Goal: Task Accomplishment & Management: Manage account settings

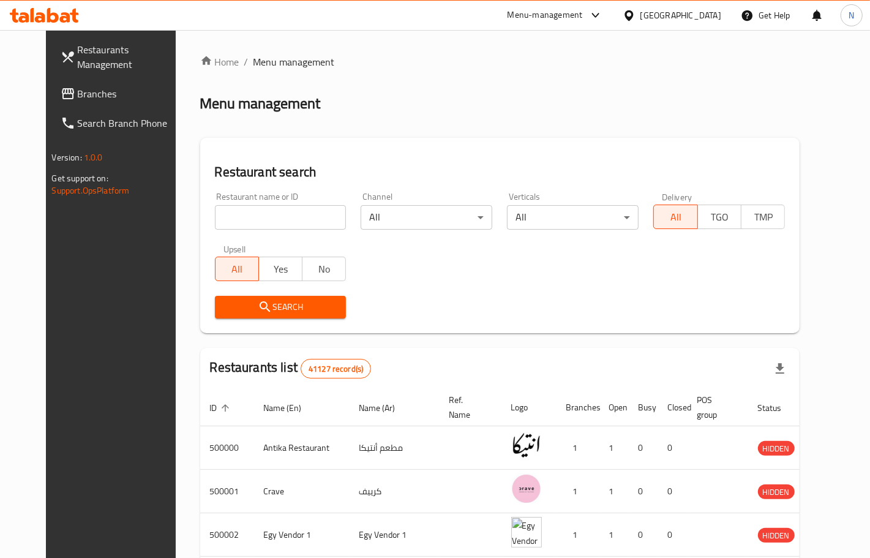
click at [700, 12] on div "Egypt" at bounding box center [680, 15] width 81 height 13
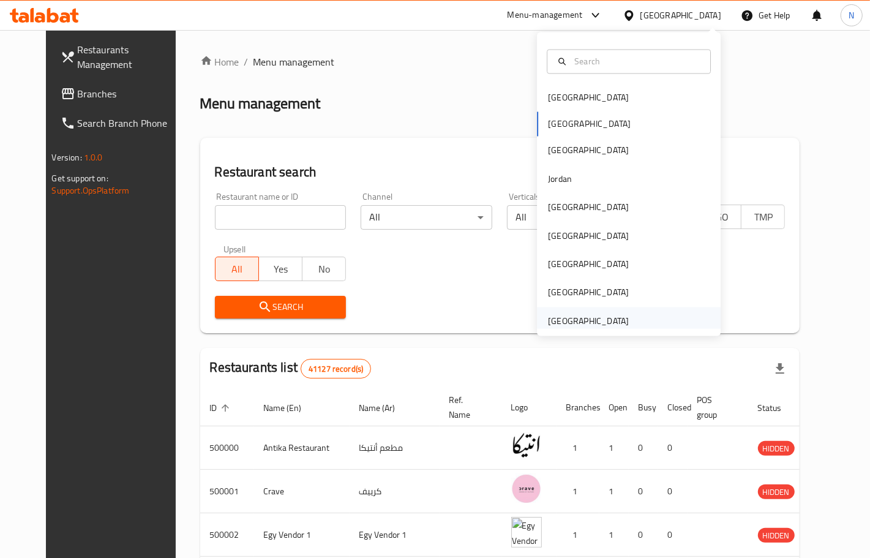
click at [559, 320] on div "[GEOGRAPHIC_DATA]" at bounding box center [588, 320] width 81 height 13
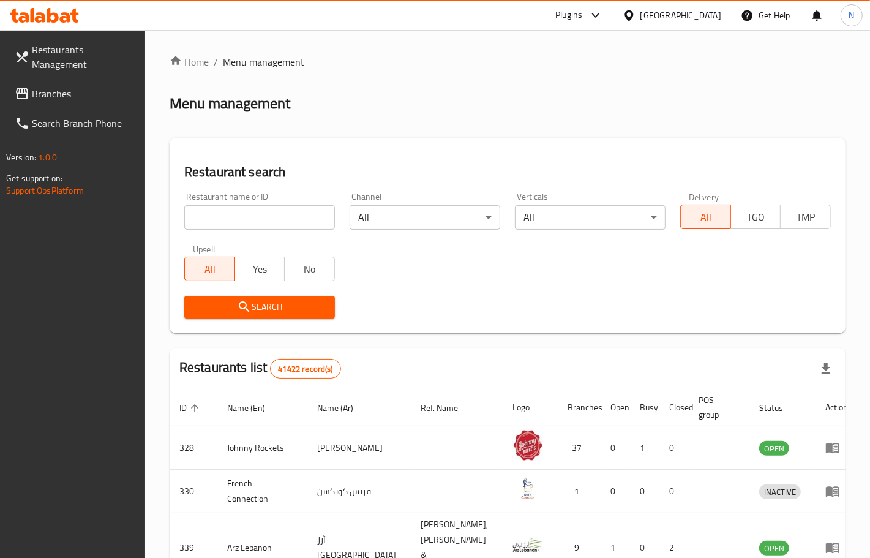
click at [80, 93] on span "Branches" at bounding box center [83, 93] width 103 height 15
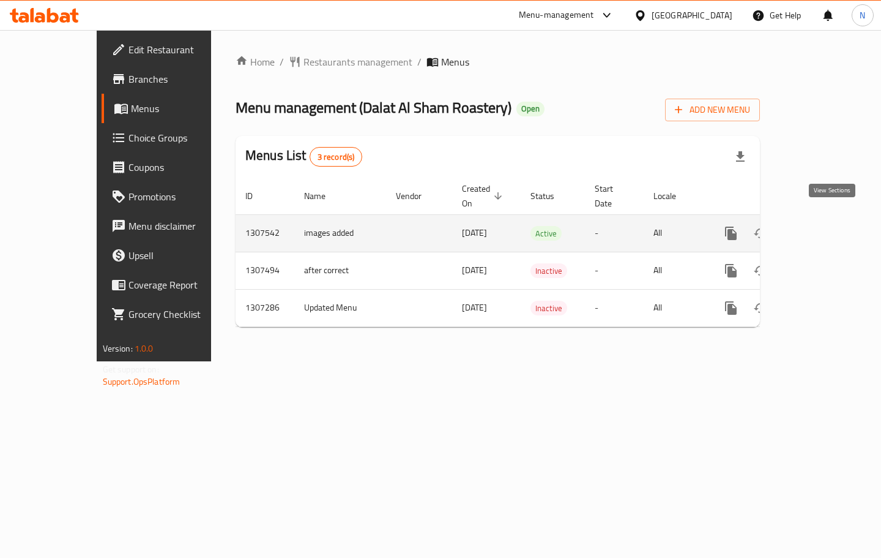
click at [827, 226] on icon "enhanced table" at bounding box center [819, 233] width 15 height 15
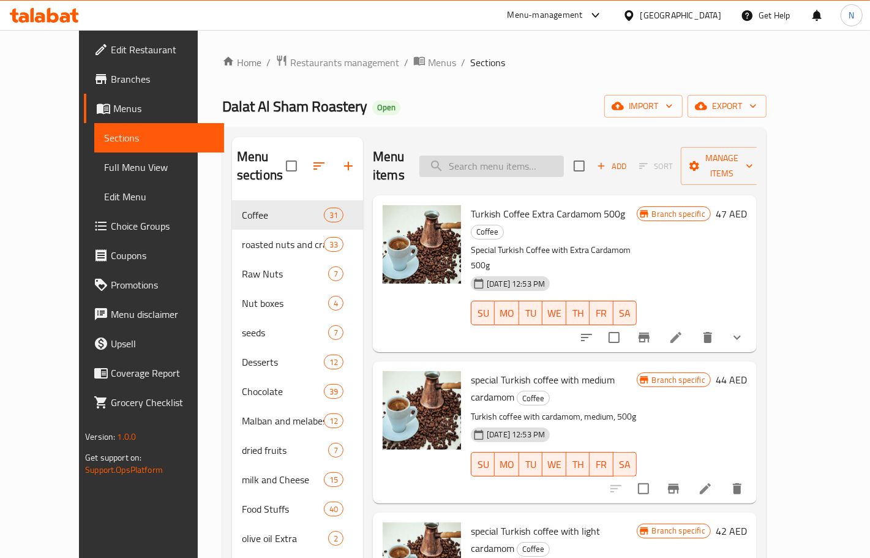
click at [518, 155] on input "search" at bounding box center [491, 165] width 144 height 21
paste input "Mixed Nuts With Seeds 500g"
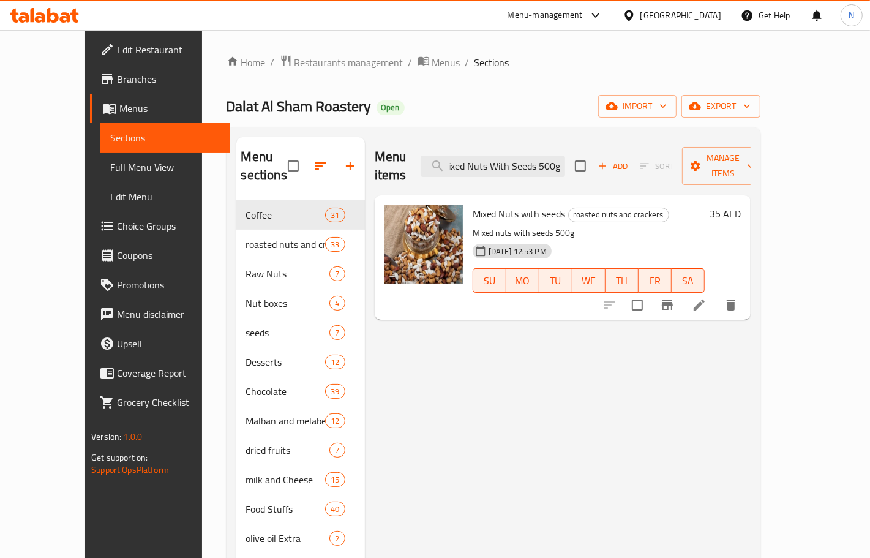
type input "Mixed Nuts With Seeds 500g"
click at [706, 298] on icon at bounding box center [699, 305] width 15 height 15
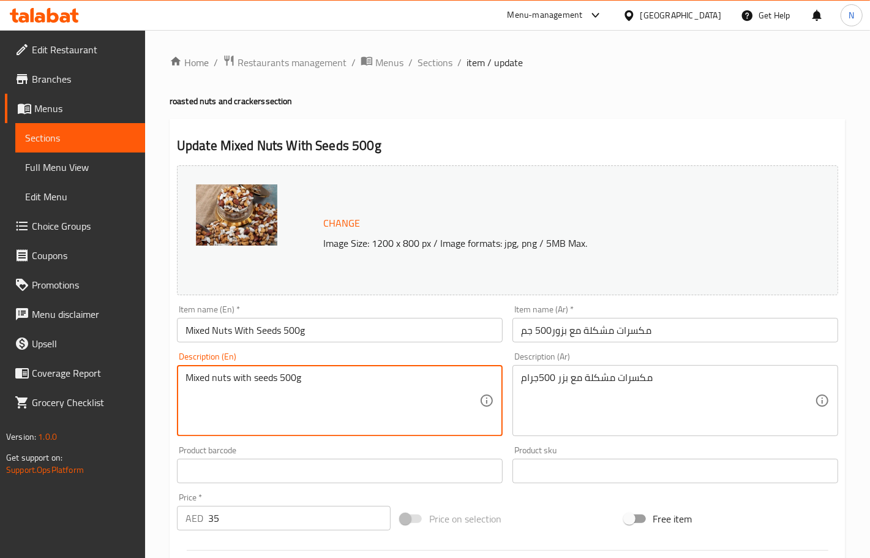
click at [334, 375] on textarea "Mixed nuts with seeds 500g" at bounding box center [332, 401] width 294 height 58
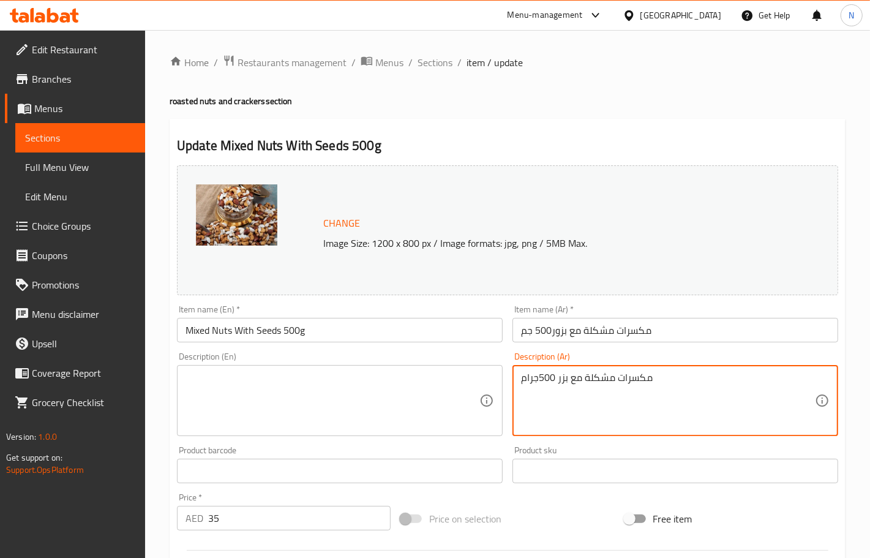
click at [573, 378] on textarea "مكسرات مشكلة مع بزر 500جرام" at bounding box center [668, 401] width 294 height 58
click at [357, 372] on textarea at bounding box center [332, 401] width 294 height 58
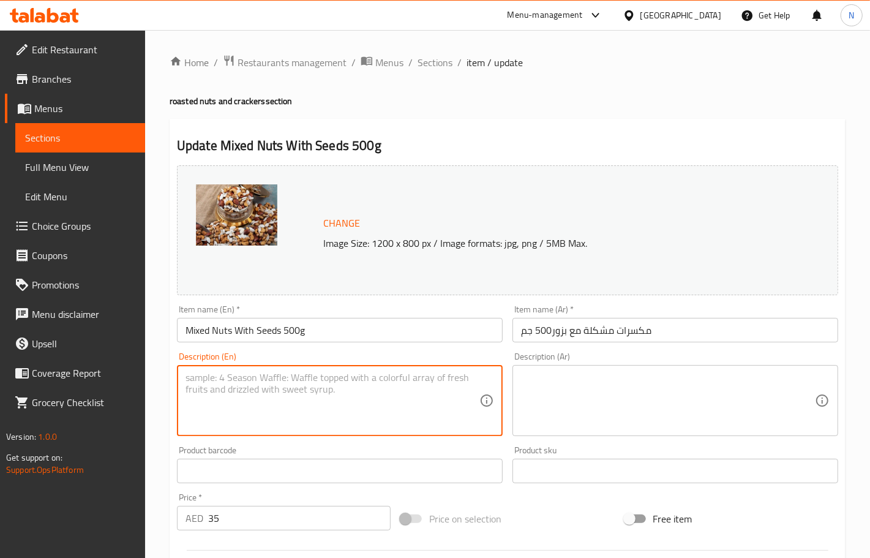
click at [549, 329] on input "مكسرات مشكلة مع بزور500 جم" at bounding box center [675, 330] width 326 height 24
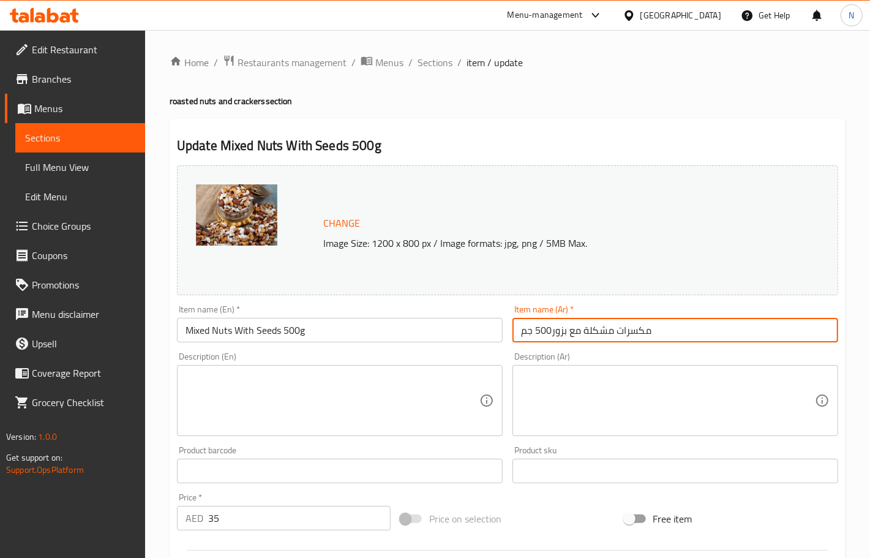
click at [534, 331] on input "مكسرات مشكلة مع بزور500 جم" at bounding box center [675, 330] width 326 height 24
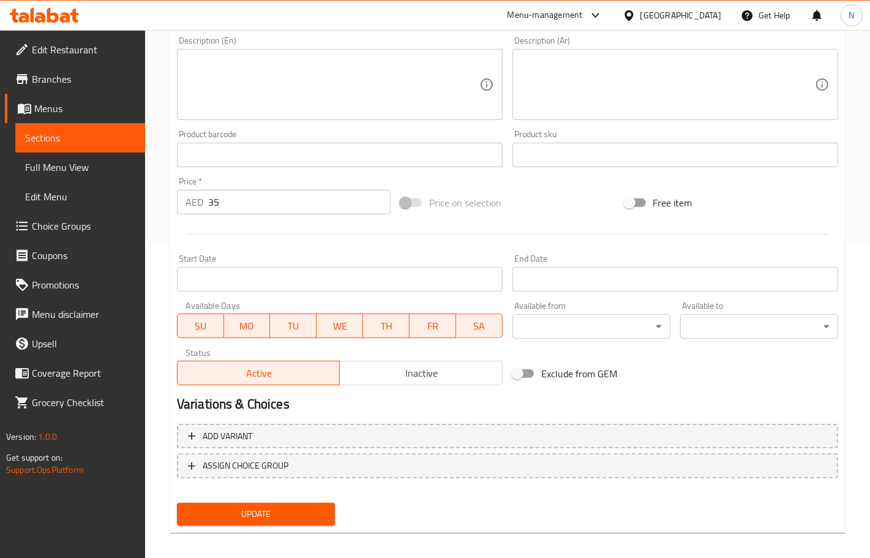
scroll to position [323, 0]
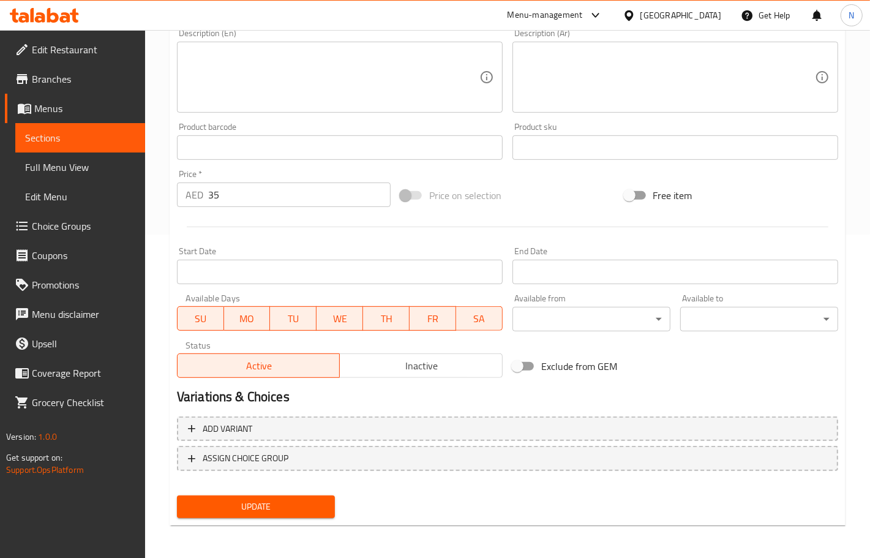
type input "مكسرات مشكلة مع بزور 500 جم"
click at [251, 511] on span "Update" at bounding box center [256, 506] width 138 height 15
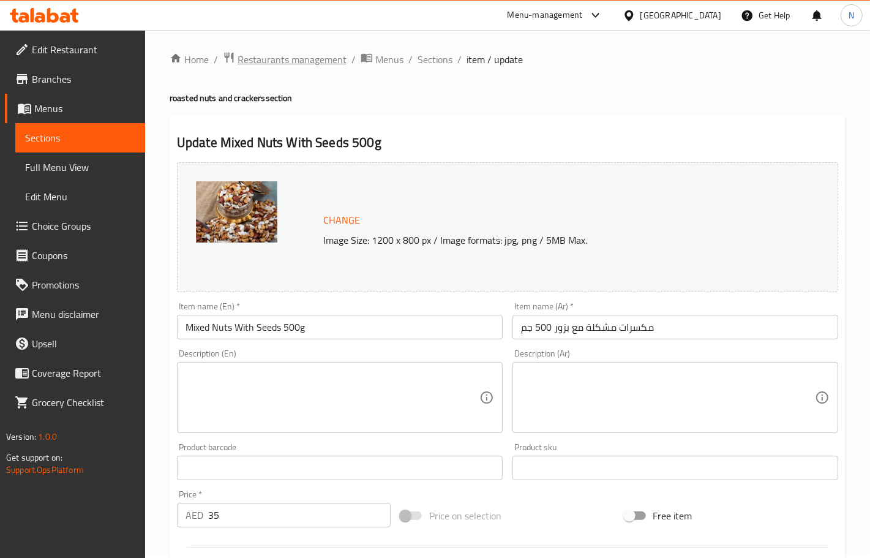
scroll to position [0, 0]
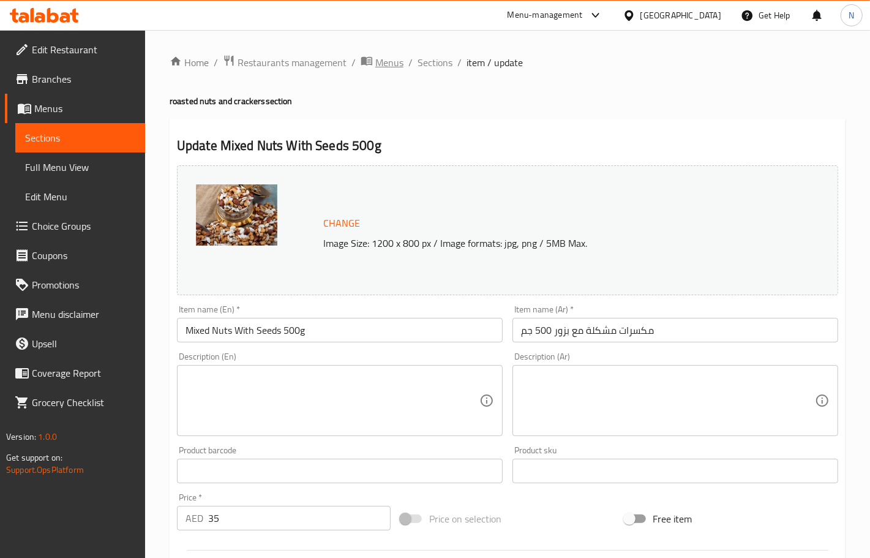
click at [389, 63] on span "Menus" at bounding box center [389, 62] width 28 height 15
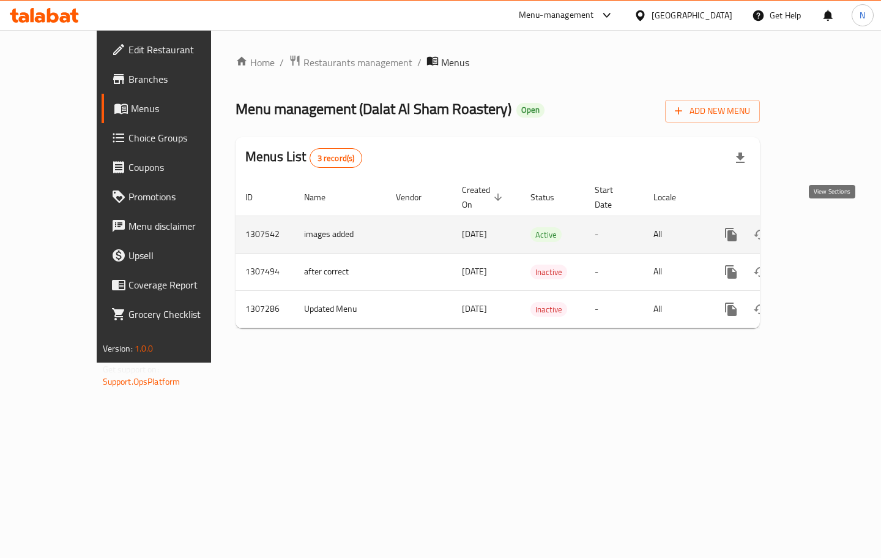
click at [827, 227] on icon "enhanced table" at bounding box center [819, 234] width 15 height 15
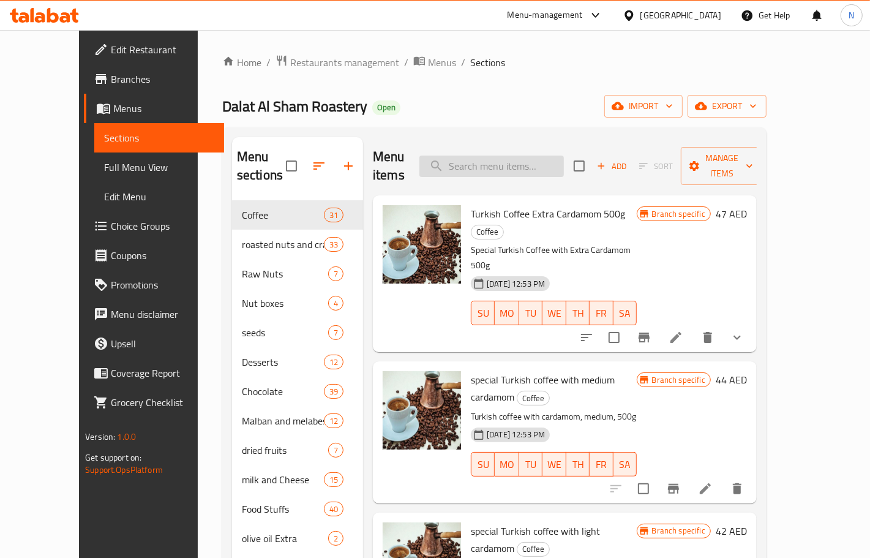
paste input "Soda Water"
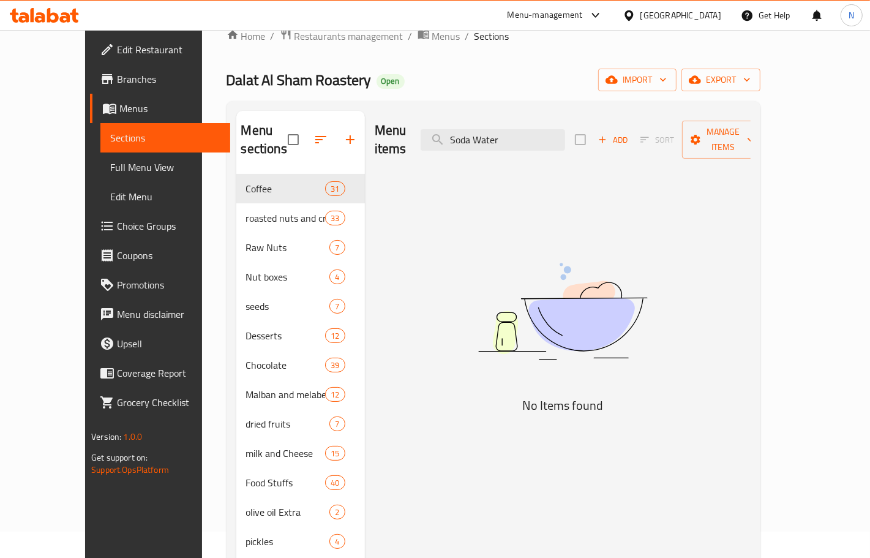
scroll to position [20, 0]
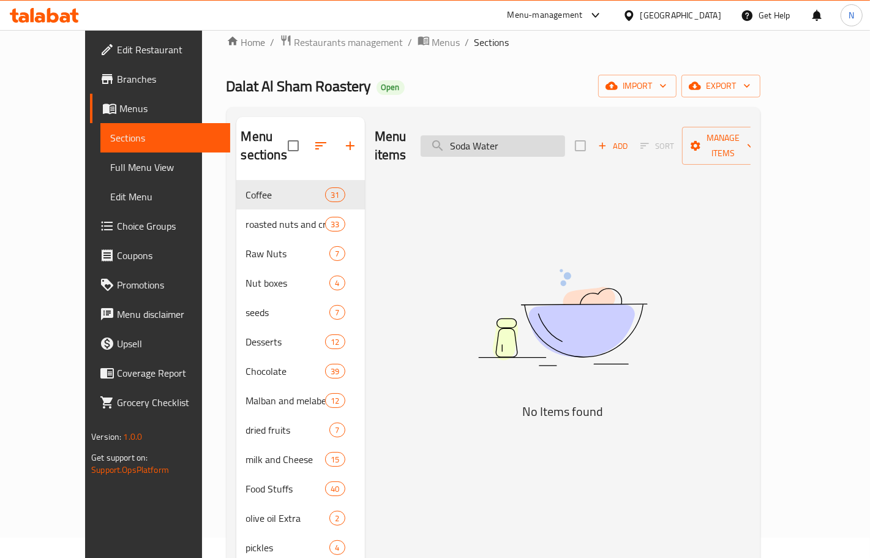
click at [490, 137] on input "Soda Water" at bounding box center [493, 145] width 144 height 21
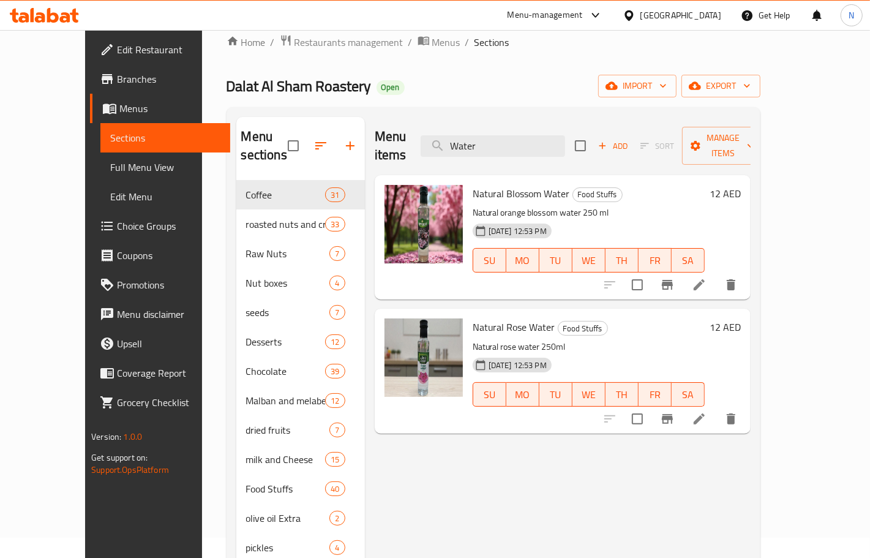
type input "Water"
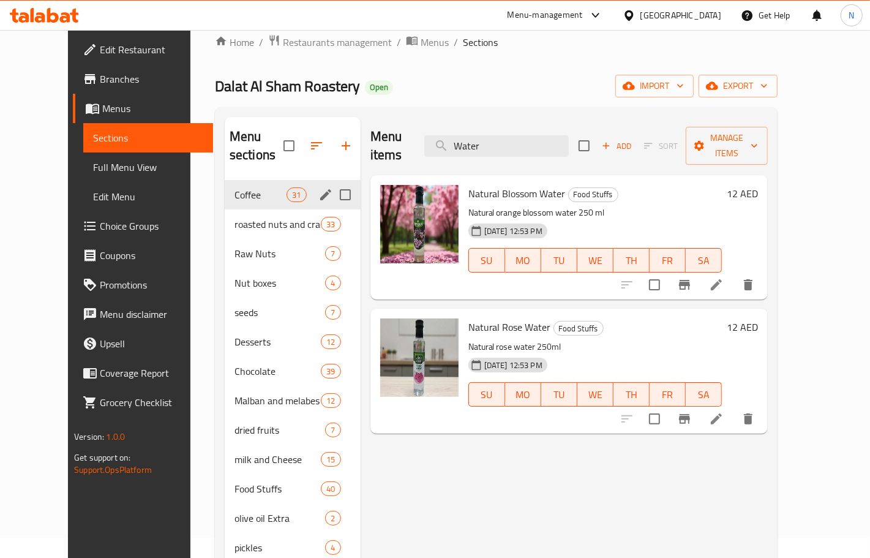
scroll to position [0, 0]
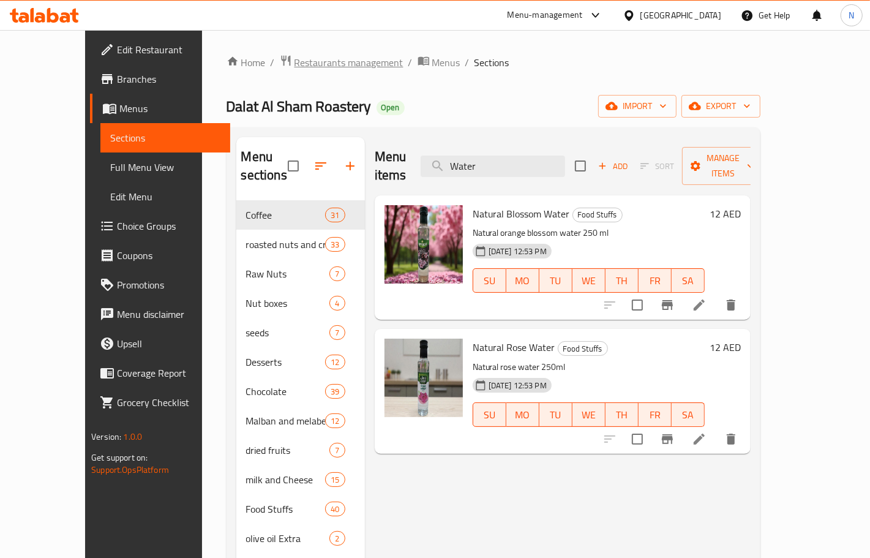
click at [294, 62] on span "Restaurants management" at bounding box center [348, 62] width 109 height 15
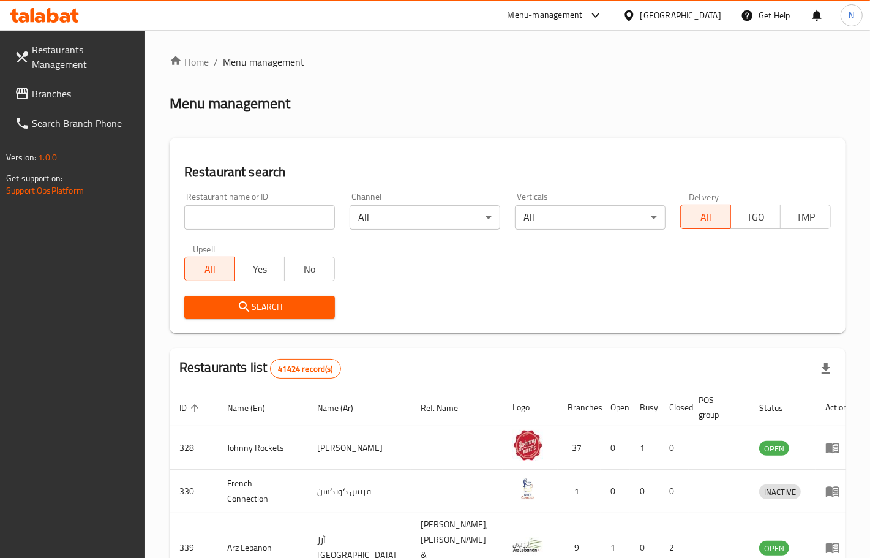
click at [52, 98] on span "Branches" at bounding box center [83, 93] width 103 height 15
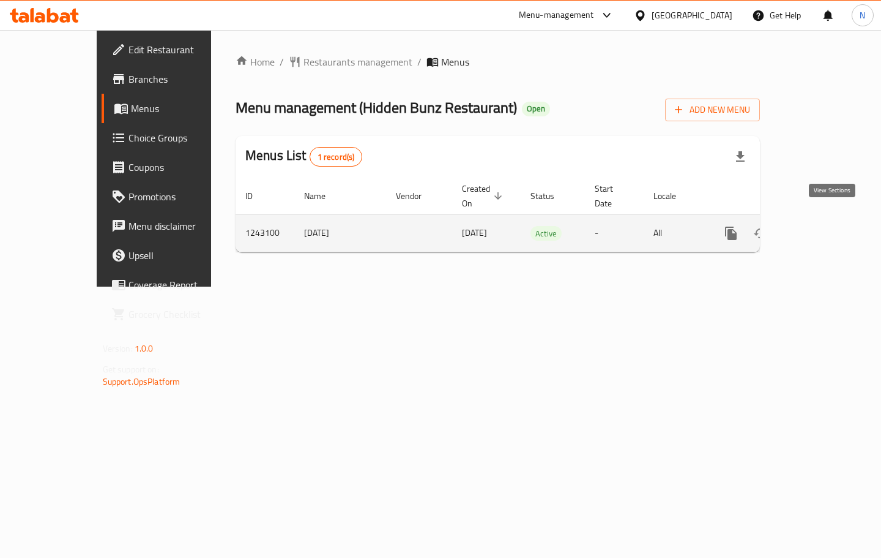
click at [827, 226] on icon "enhanced table" at bounding box center [819, 233] width 15 height 15
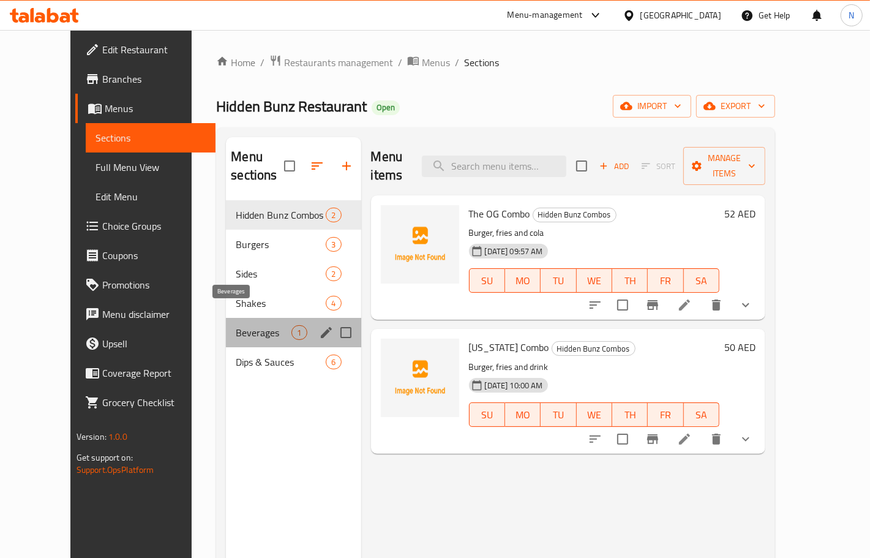
click at [236, 325] on span "Beverages" at bounding box center [264, 332] width 56 height 15
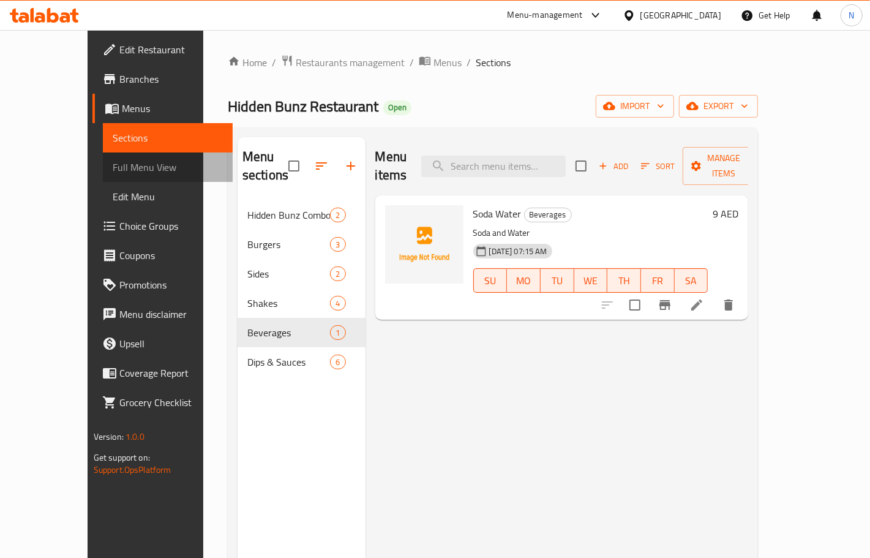
click at [113, 169] on span "Full Menu View" at bounding box center [168, 167] width 110 height 15
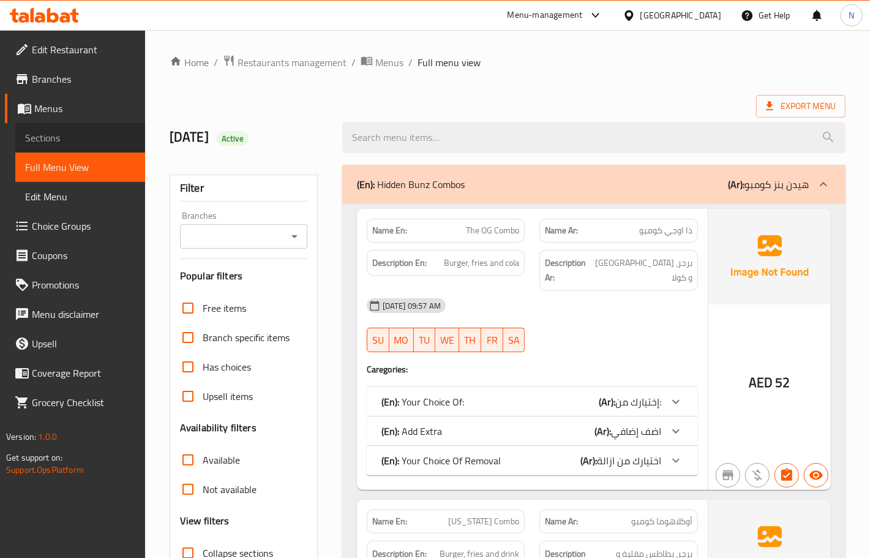
click at [56, 130] on span "Sections" at bounding box center [80, 137] width 110 height 15
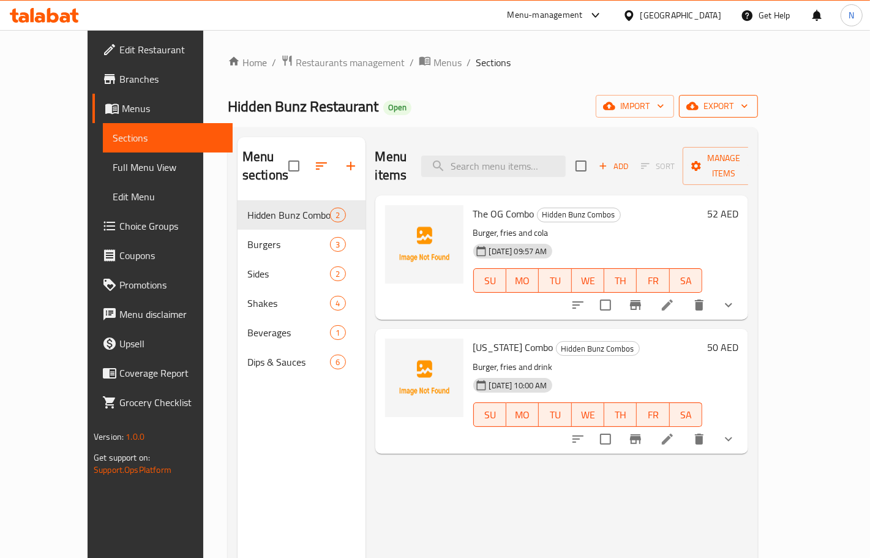
click at [748, 109] on span "export" at bounding box center [718, 106] width 59 height 15
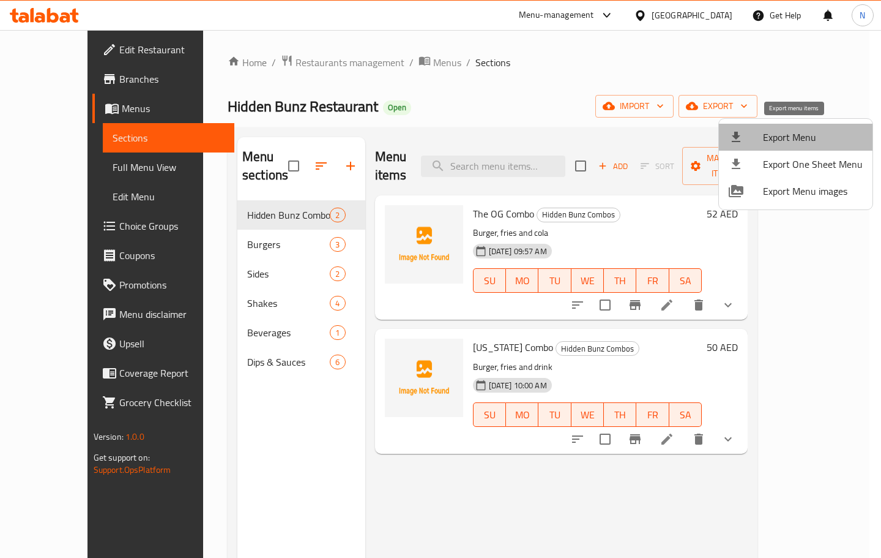
click at [796, 139] on span "Export Menu" at bounding box center [813, 137] width 100 height 15
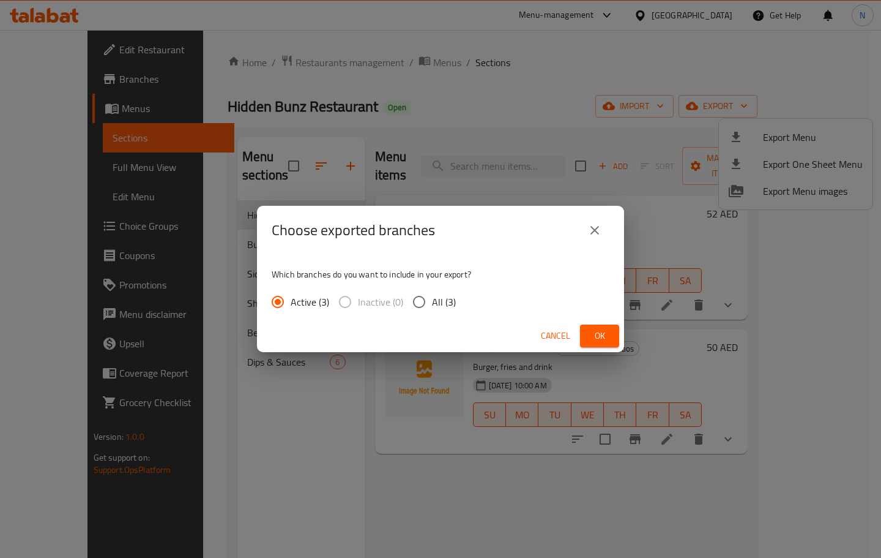
click at [613, 337] on button "Ok" at bounding box center [599, 335] width 39 height 23
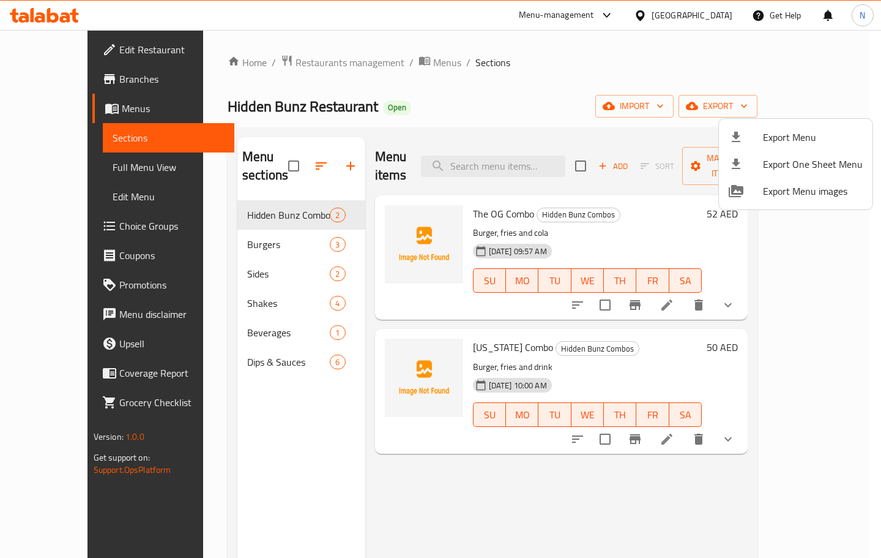
click at [542, 158] on div at bounding box center [440, 279] width 881 height 558
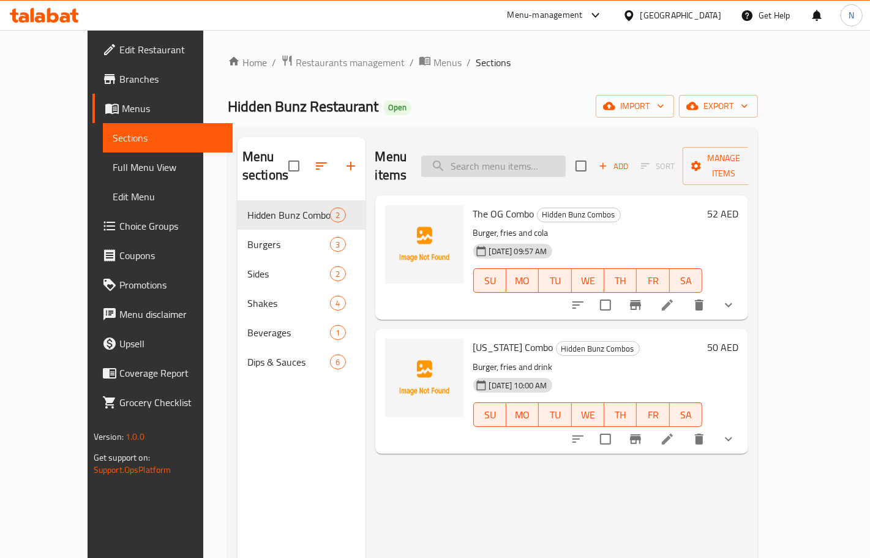
click at [540, 156] on input "search" at bounding box center [493, 165] width 144 height 21
paste input "766021"
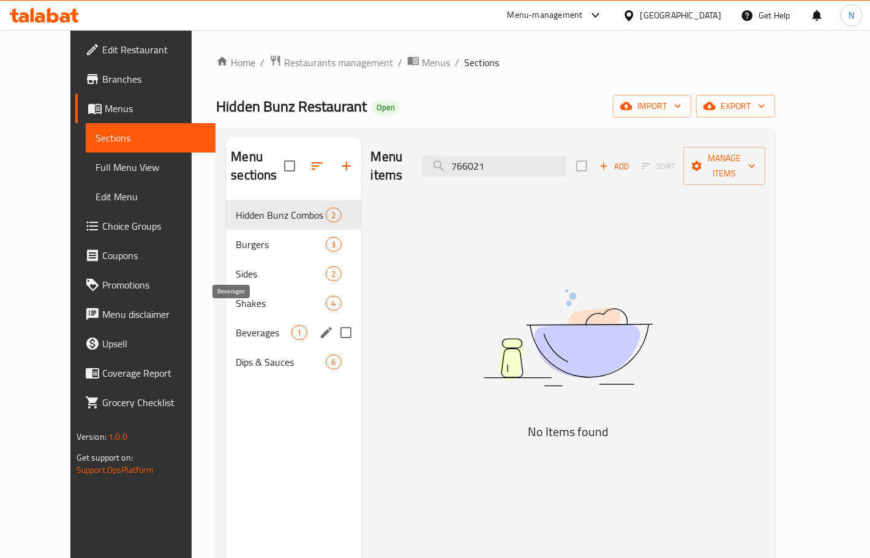
type input "766021"
click at [236, 325] on span "Beverages" at bounding box center [264, 332] width 56 height 15
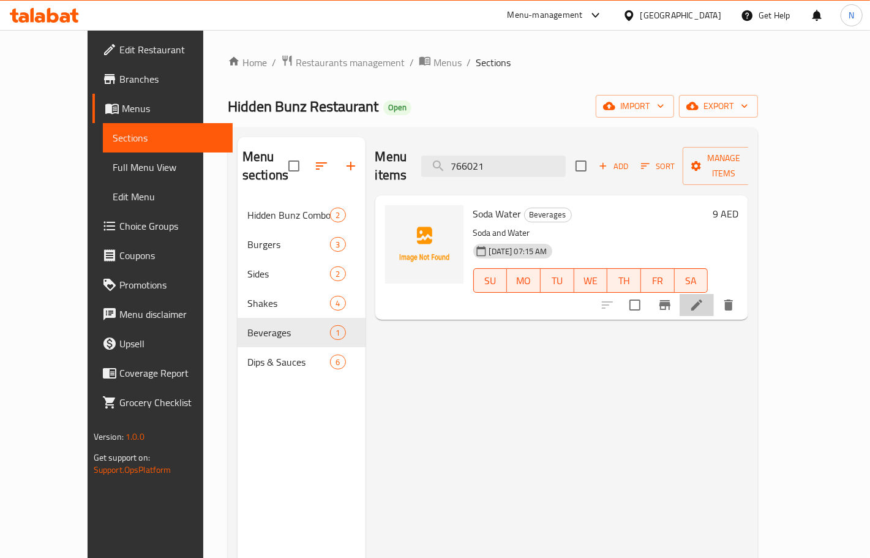
click at [714, 294] on li at bounding box center [696, 305] width 34 height 22
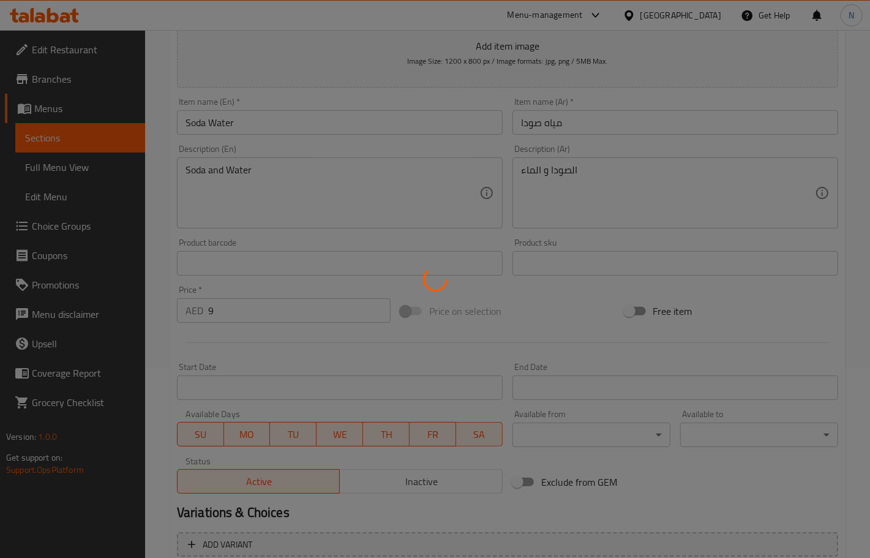
scroll to position [230, 0]
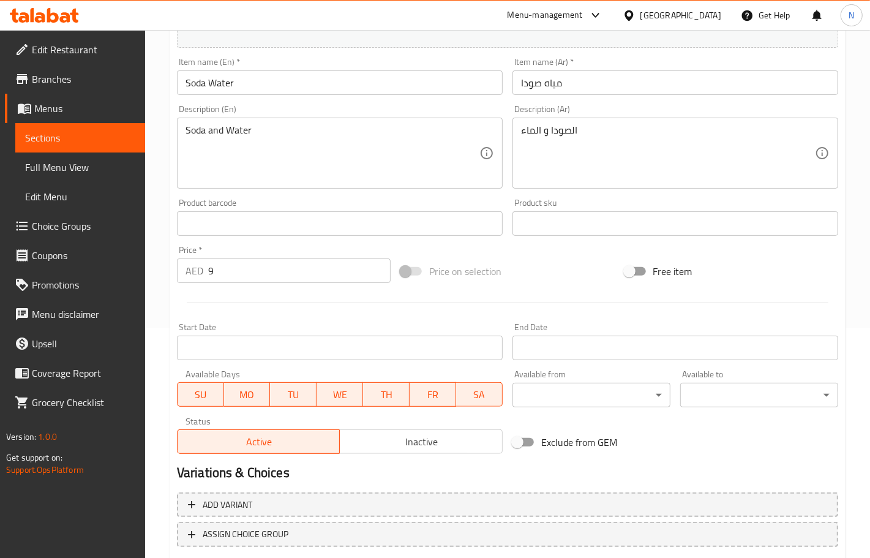
click at [409, 436] on span "Inactive" at bounding box center [421, 442] width 153 height 18
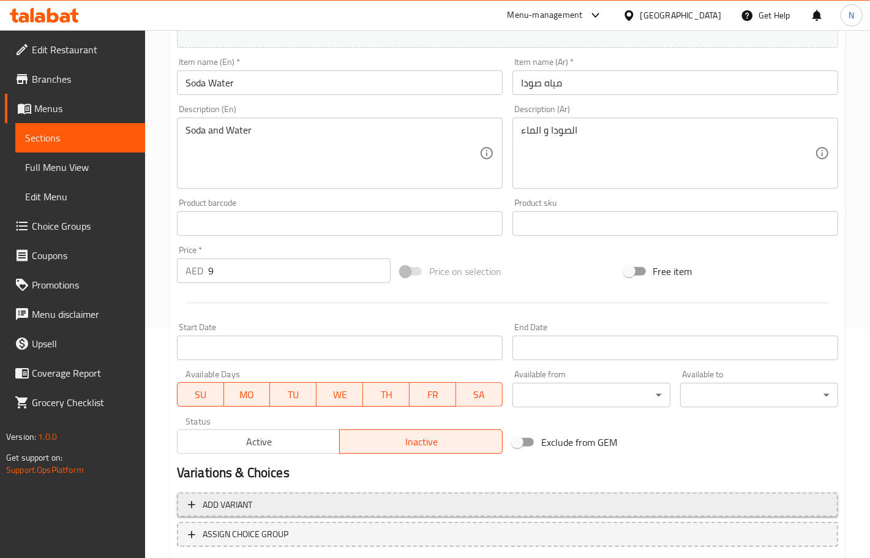
scroll to position [305, 0]
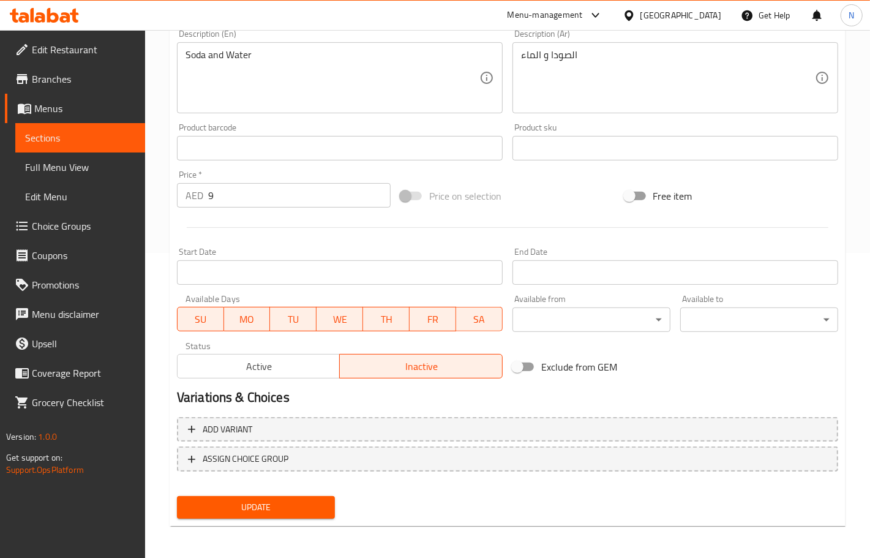
click at [243, 502] on span "Update" at bounding box center [256, 507] width 138 height 15
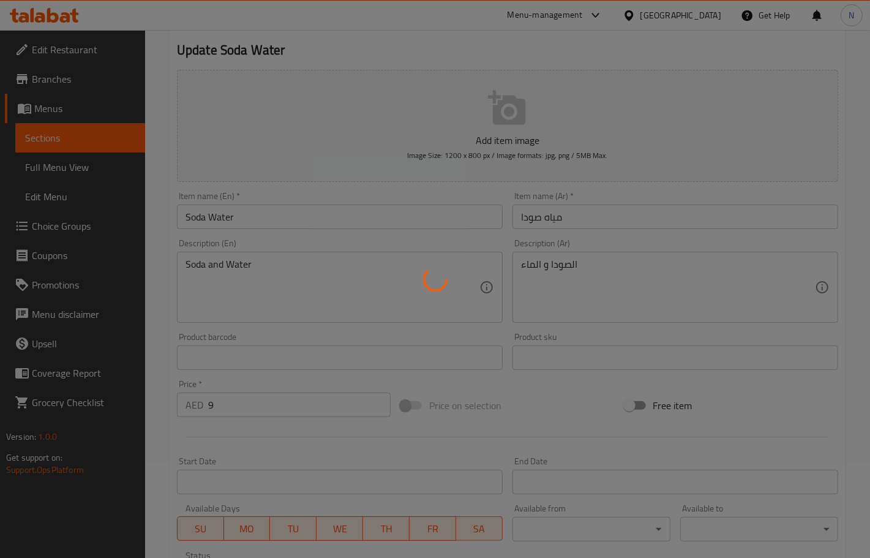
scroll to position [0, 0]
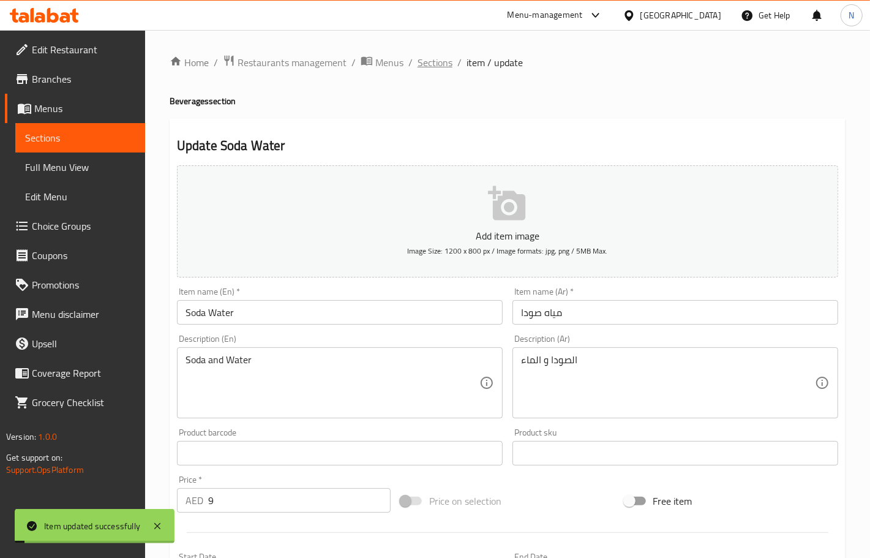
click at [433, 59] on span "Sections" at bounding box center [434, 62] width 35 height 15
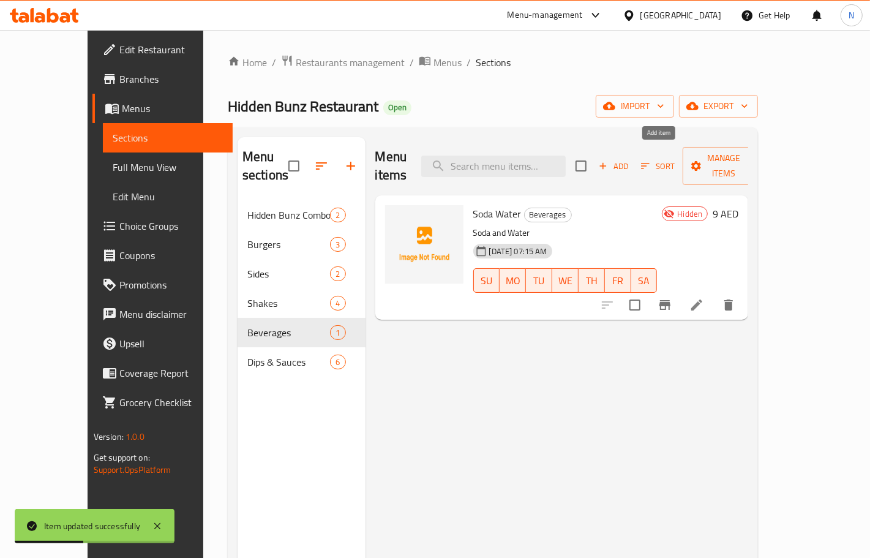
click at [630, 160] on span "Add" at bounding box center [613, 166] width 33 height 14
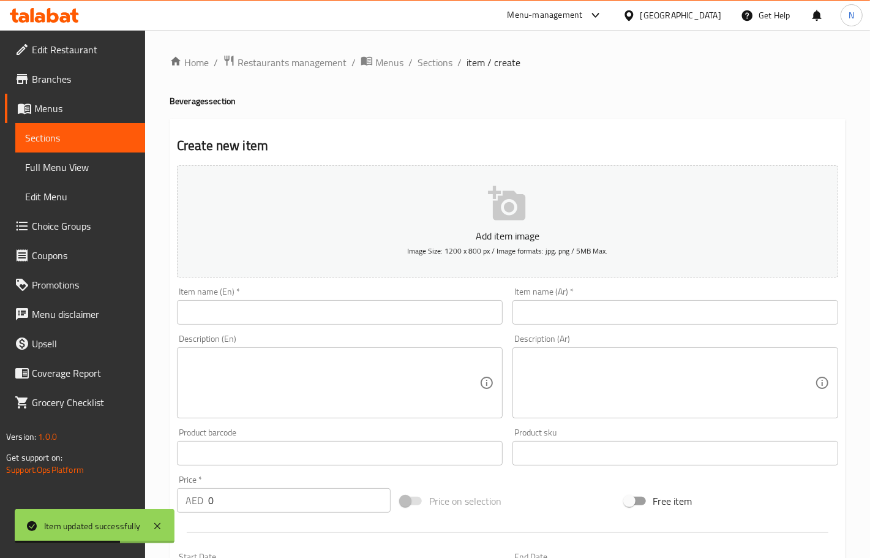
drag, startPoint x: 277, startPoint y: 304, endPoint x: 271, endPoint y: 255, distance: 49.4
click at [277, 304] on input "text" at bounding box center [340, 312] width 326 height 24
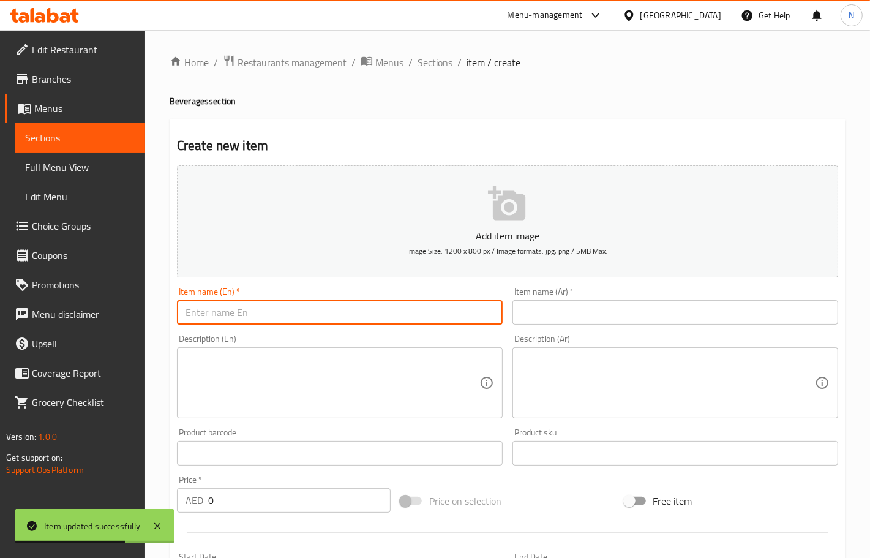
paste input "Aquabana water"
type input "Aquabana water"
drag, startPoint x: 626, startPoint y: 314, endPoint x: 604, endPoint y: 314, distance: 21.4
click at [626, 314] on input "text" at bounding box center [675, 312] width 326 height 24
paste input "مياه أكوابانا"
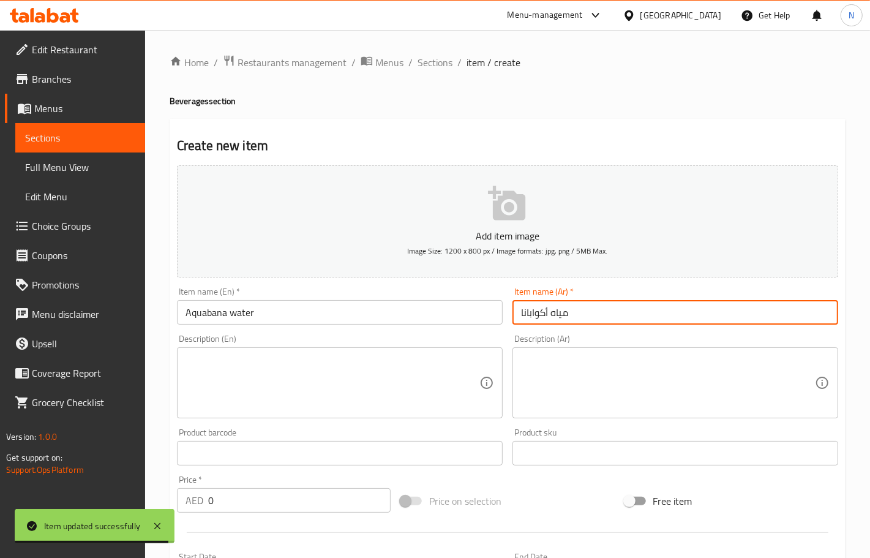
type input "مياه أكوابانا"
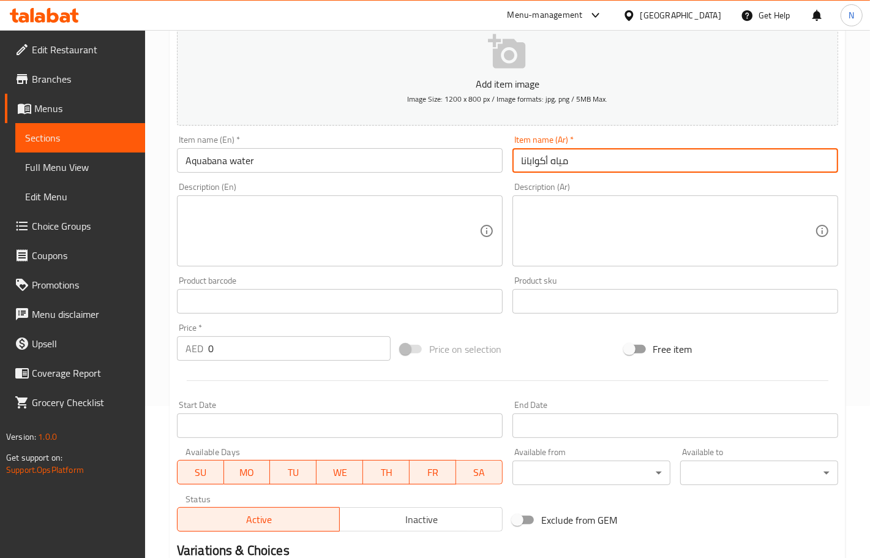
scroll to position [153, 0]
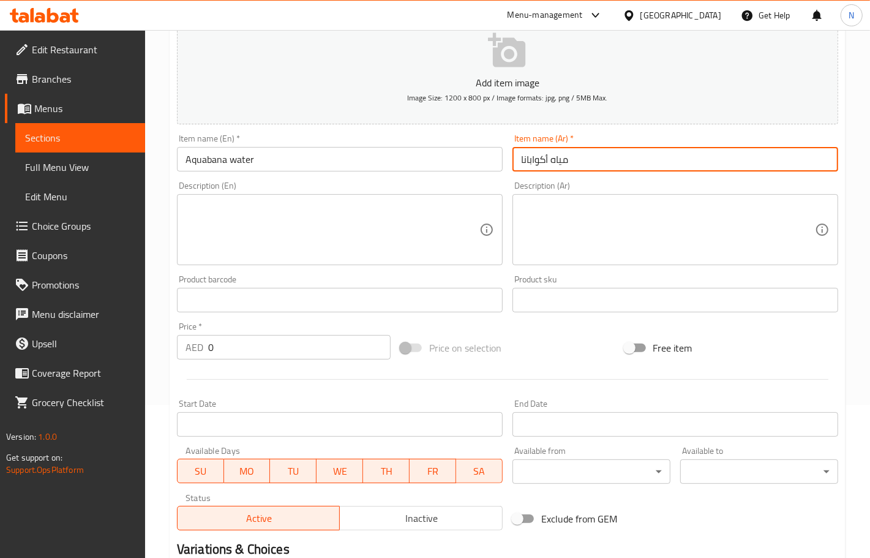
click at [252, 352] on input "0" at bounding box center [299, 347] width 182 height 24
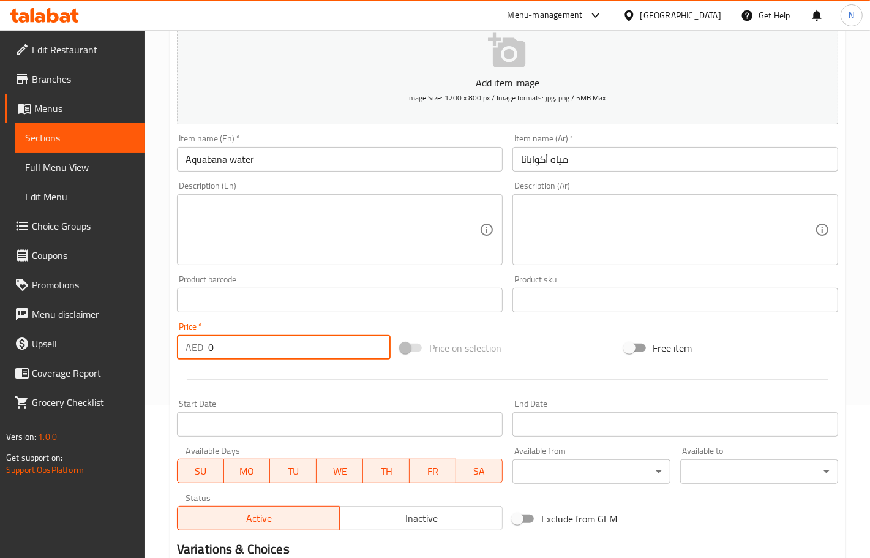
click at [252, 352] on input "0" at bounding box center [299, 347] width 182 height 24
paste input "15"
type input "15"
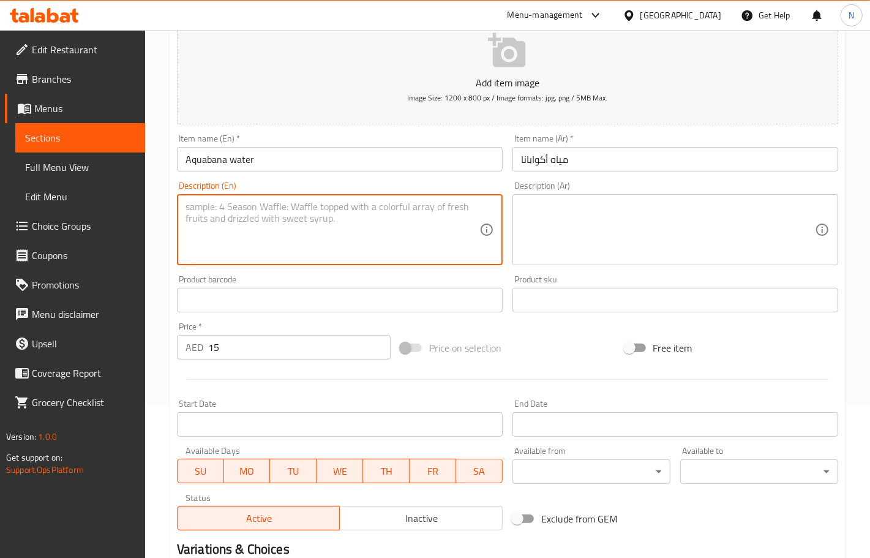
click at [298, 245] on textarea at bounding box center [332, 230] width 294 height 58
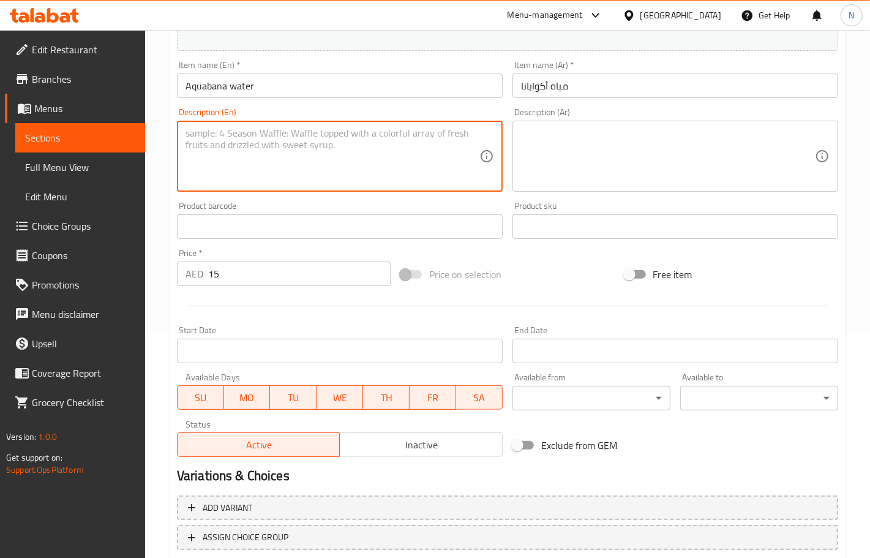
scroll to position [305, 0]
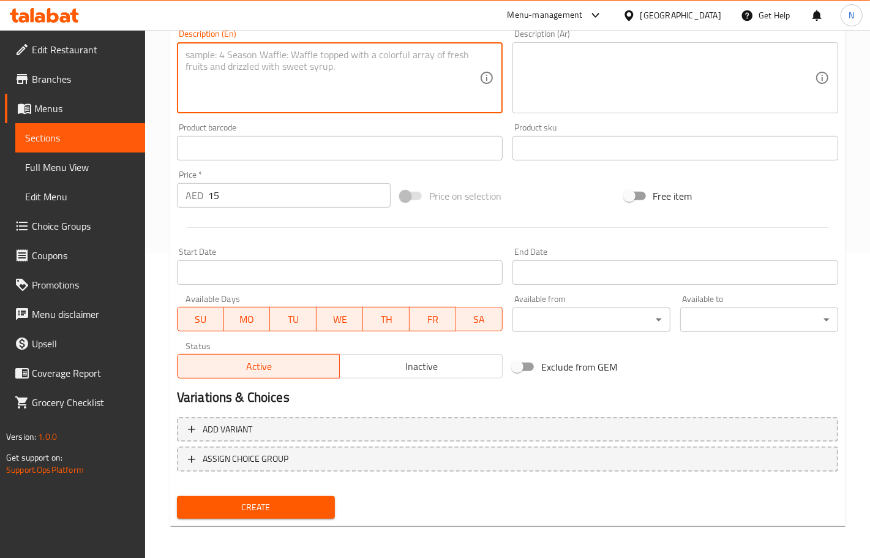
click at [242, 515] on button "Create" at bounding box center [256, 507] width 158 height 23
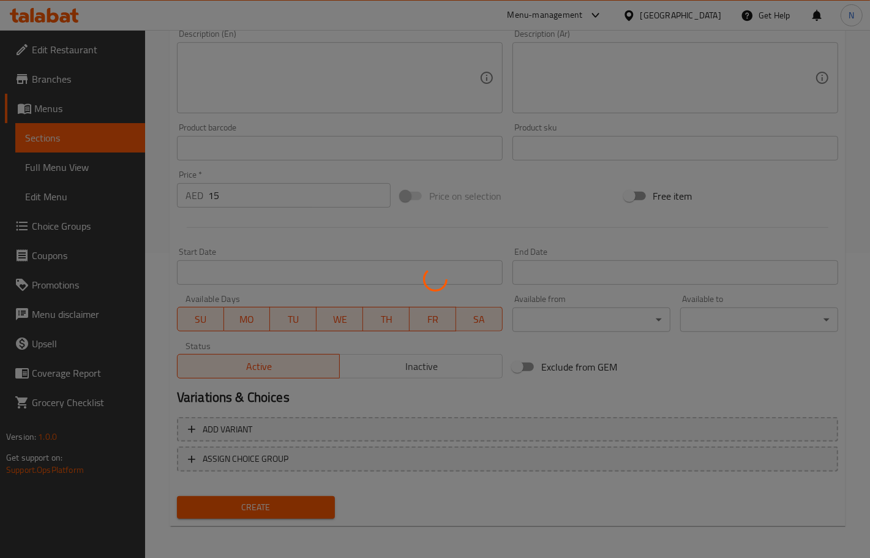
type input "0"
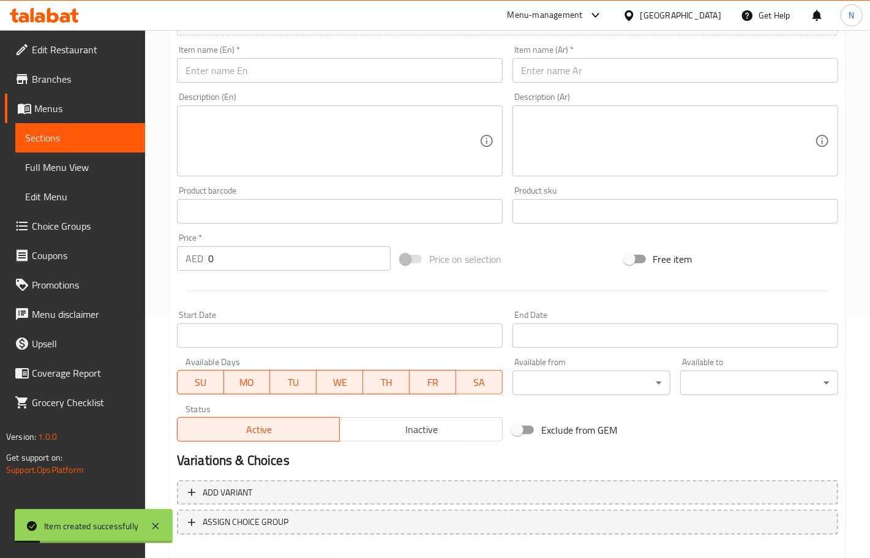
scroll to position [152, 0]
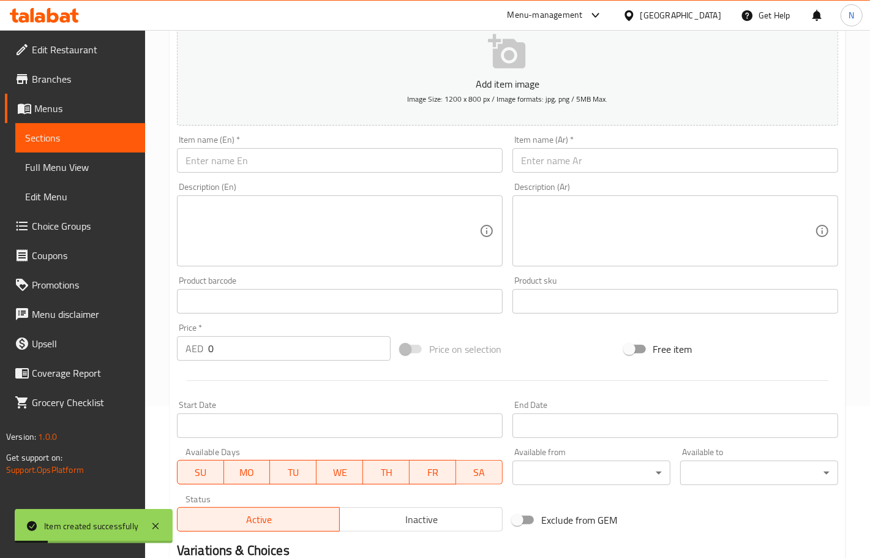
click at [286, 157] on input "text" at bounding box center [340, 160] width 326 height 24
paste input "Sparkling Water"
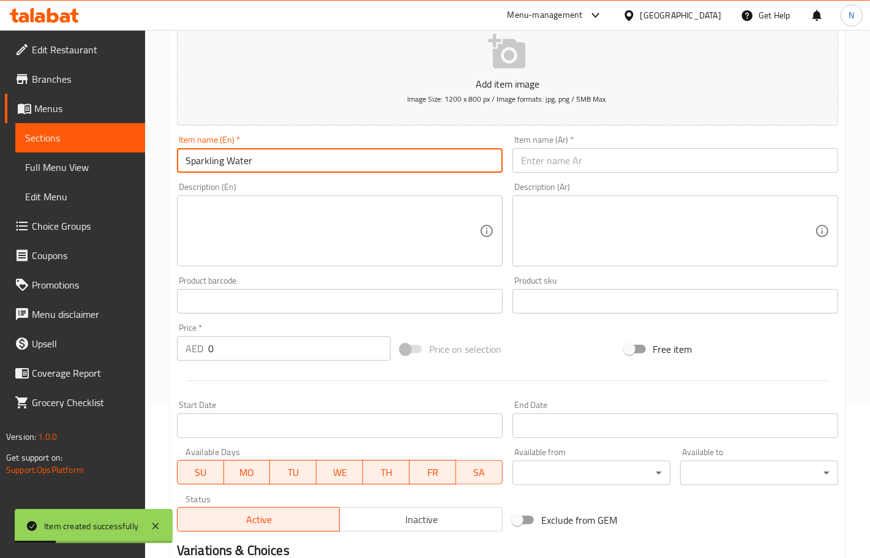
type input "Sparkling Water"
drag, startPoint x: 536, startPoint y: 157, endPoint x: 509, endPoint y: 161, distance: 27.2
click at [536, 157] on input "text" at bounding box center [675, 160] width 326 height 24
paste input "مياه غازية"
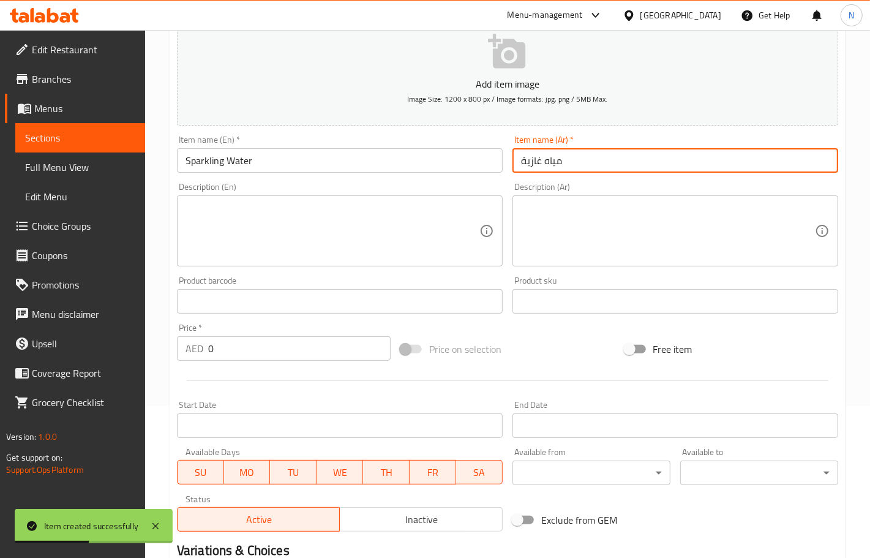
type input "مياه غازية"
click at [238, 346] on input "0" at bounding box center [299, 348] width 182 height 24
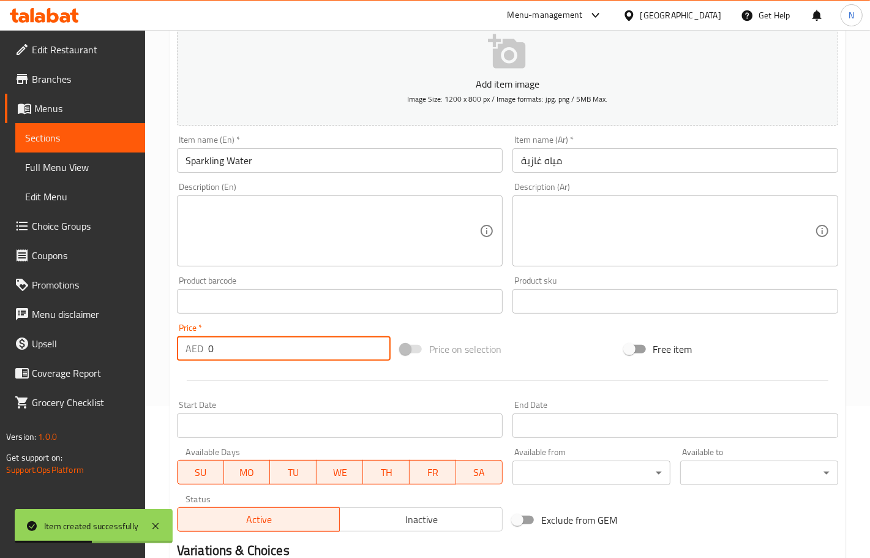
click at [238, 346] on input "0" at bounding box center [299, 348] width 182 height 24
type input "15"
click at [319, 244] on textarea at bounding box center [332, 231] width 294 height 58
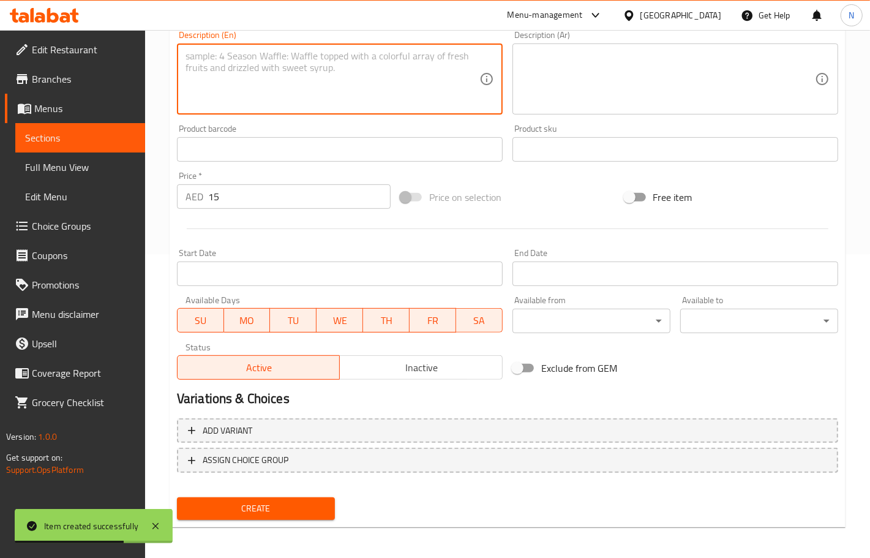
scroll to position [305, 0]
drag, startPoint x: 253, startPoint y: 501, endPoint x: 95, endPoint y: 195, distance: 344.4
click at [253, 500] on span "Create" at bounding box center [256, 507] width 138 height 15
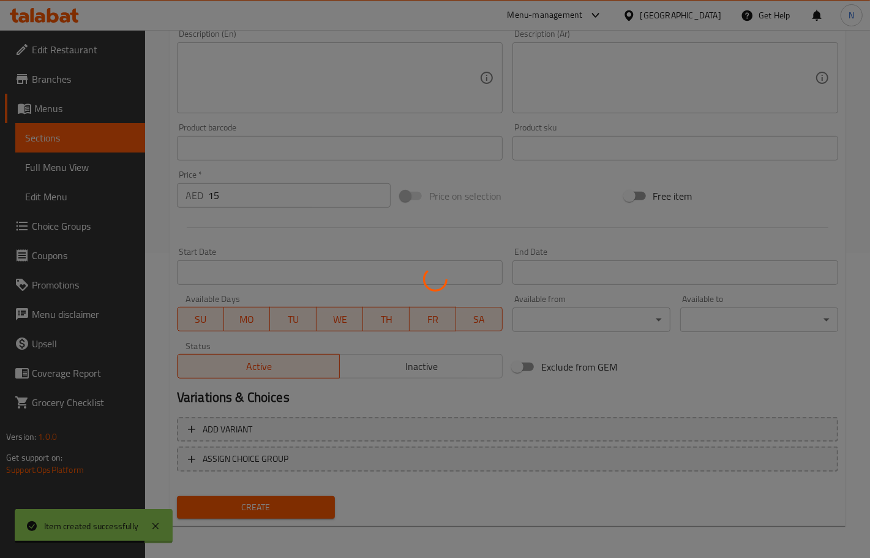
type input "0"
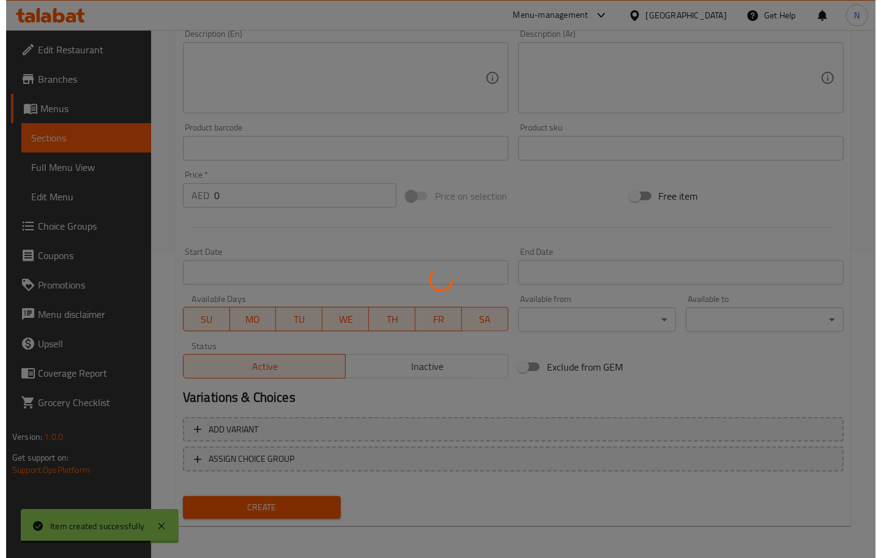
scroll to position [0, 0]
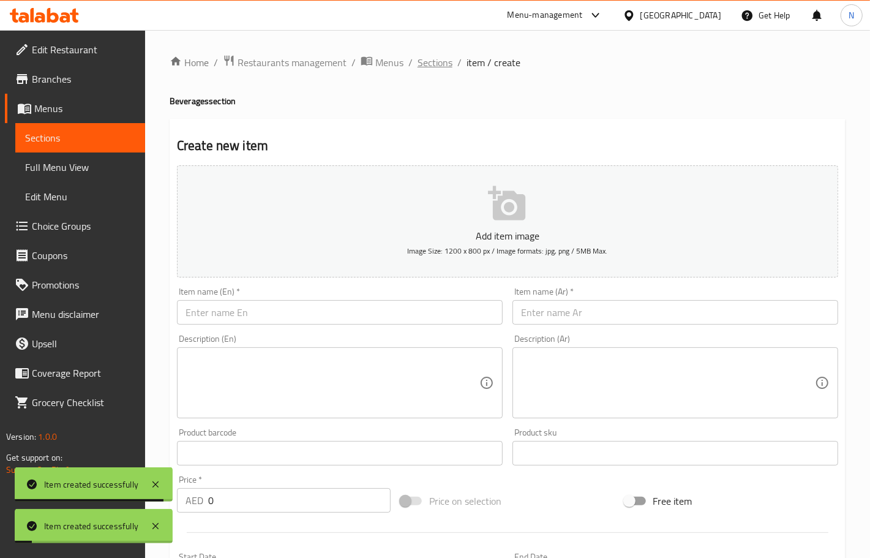
click at [427, 68] on span "Sections" at bounding box center [434, 62] width 35 height 15
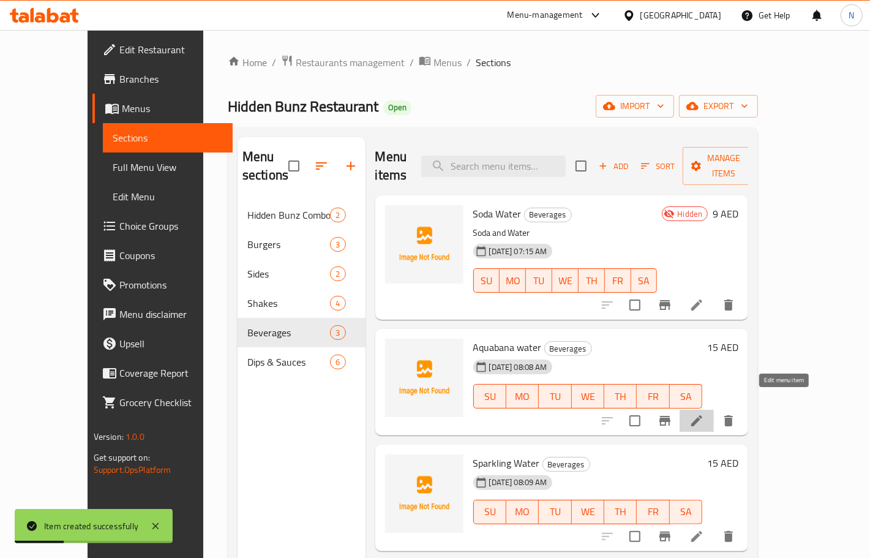
click at [704, 413] on icon at bounding box center [696, 420] width 15 height 15
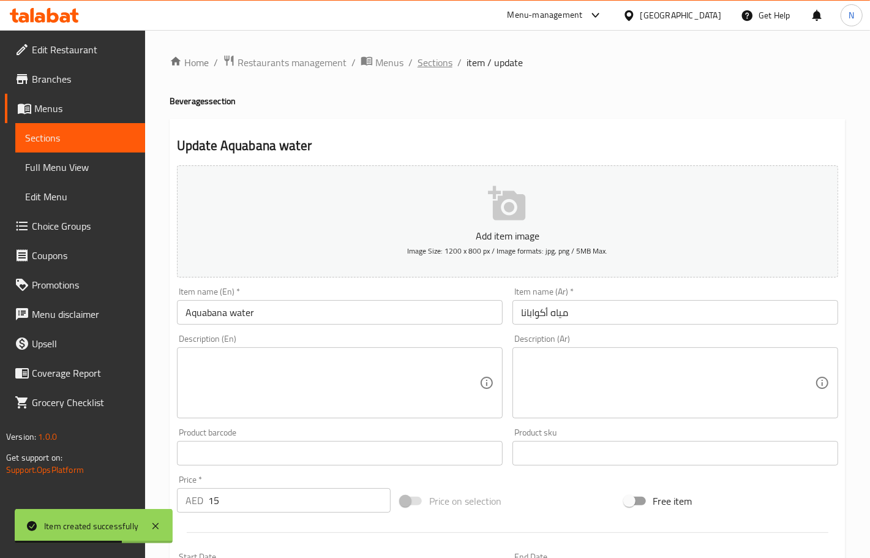
click at [429, 68] on span "Sections" at bounding box center [434, 62] width 35 height 15
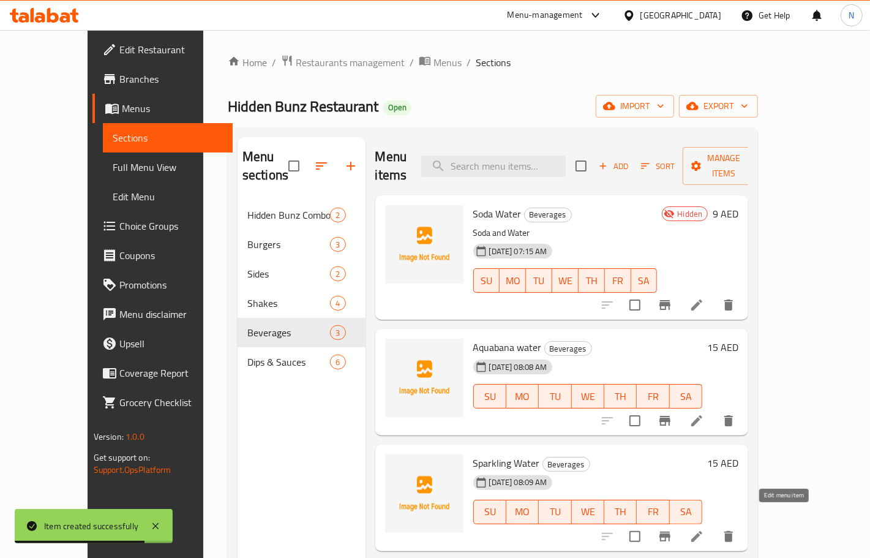
click at [702, 531] on icon at bounding box center [696, 536] width 11 height 11
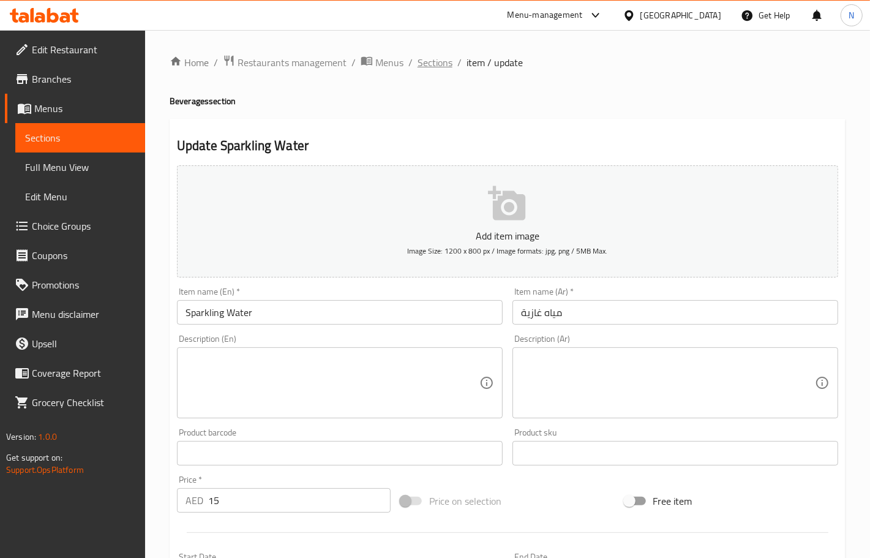
click at [448, 56] on span "Sections" at bounding box center [434, 62] width 35 height 15
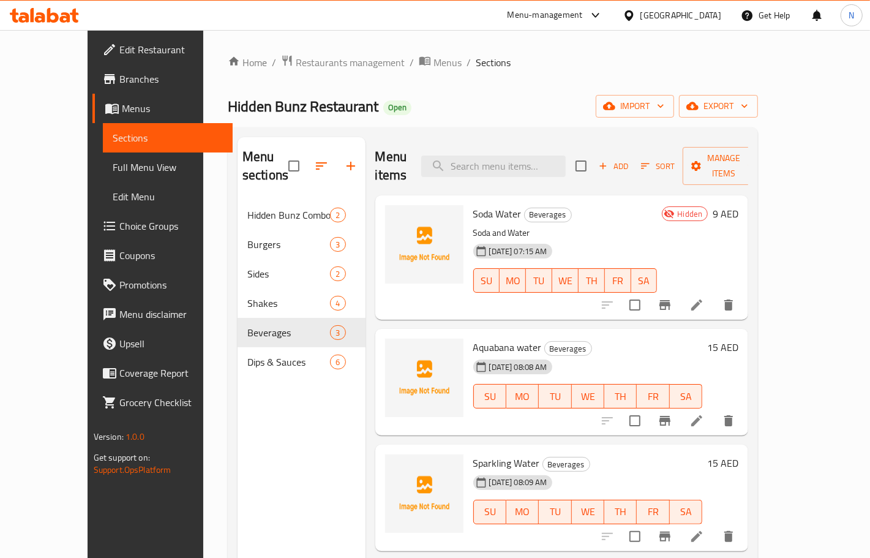
click at [758, 93] on div "Home / Restaurants management / Menus / Sections Hidden Bunz Restaurant Open im…" at bounding box center [493, 379] width 530 height 650
click at [748, 101] on span "export" at bounding box center [718, 106] width 59 height 15
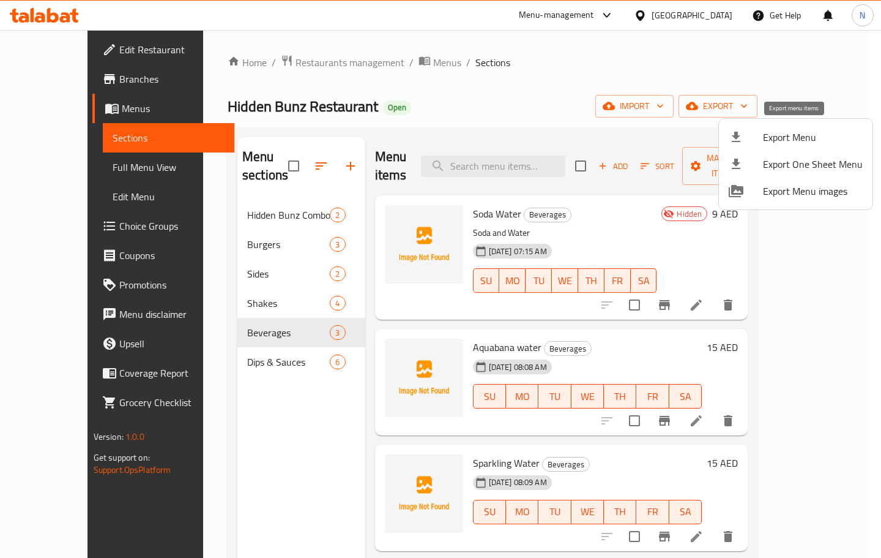
click at [780, 141] on span "Export Menu" at bounding box center [813, 137] width 100 height 15
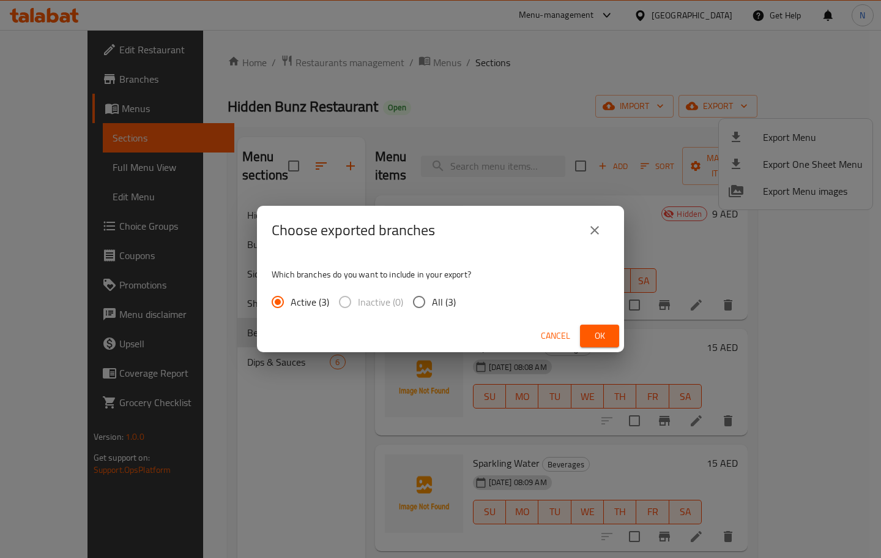
click at [597, 328] on span "Ok" at bounding box center [600, 335] width 20 height 15
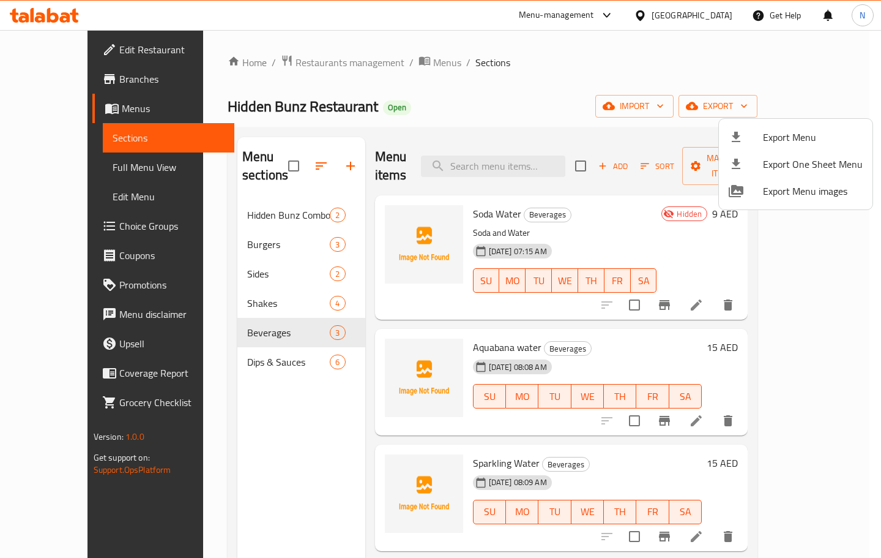
click at [316, 57] on div at bounding box center [440, 279] width 881 height 558
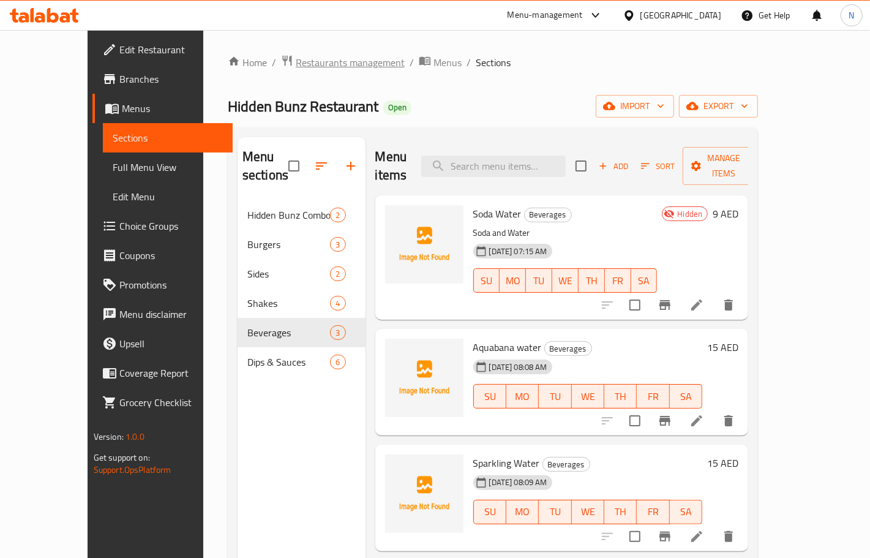
click at [310, 66] on span "Restaurants management" at bounding box center [350, 62] width 109 height 15
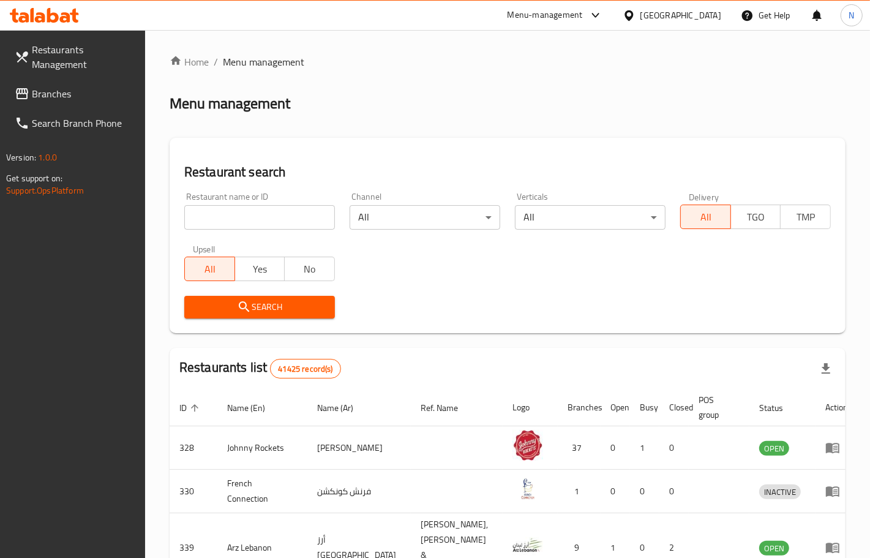
click at [93, 94] on span "Branches" at bounding box center [83, 93] width 103 height 15
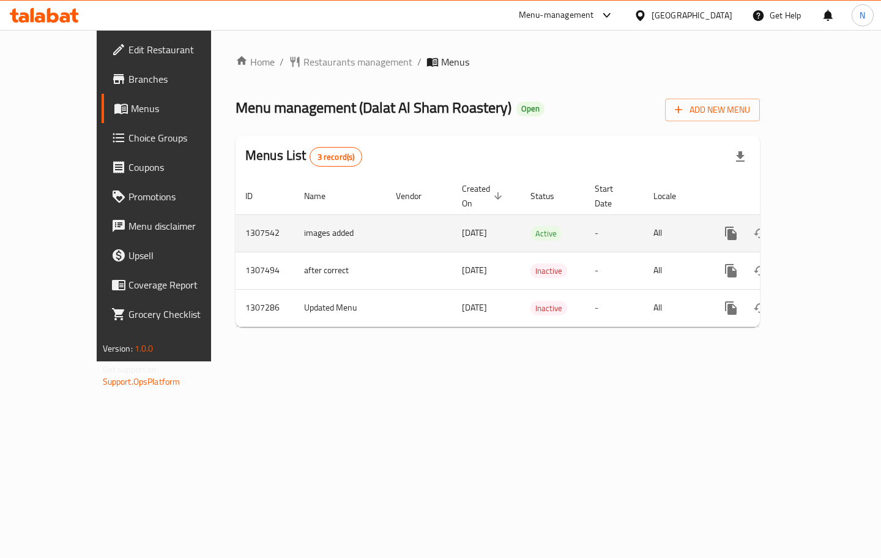
click at [825, 228] on icon "enhanced table" at bounding box center [819, 233] width 11 height 11
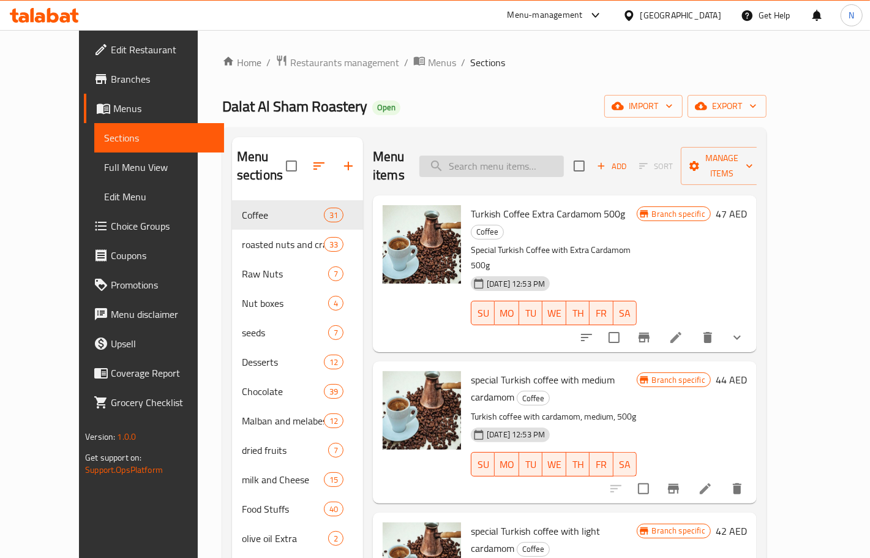
click at [525, 163] on input "search" at bounding box center [491, 165] width 144 height 21
paste input "Corn With Cheese"
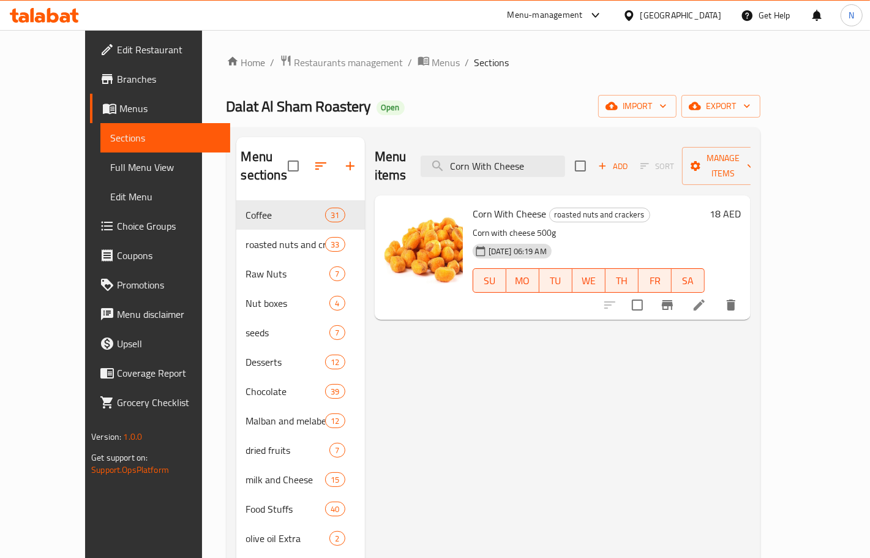
type input "Corn With Cheese"
click at [705, 299] on icon at bounding box center [699, 304] width 11 height 11
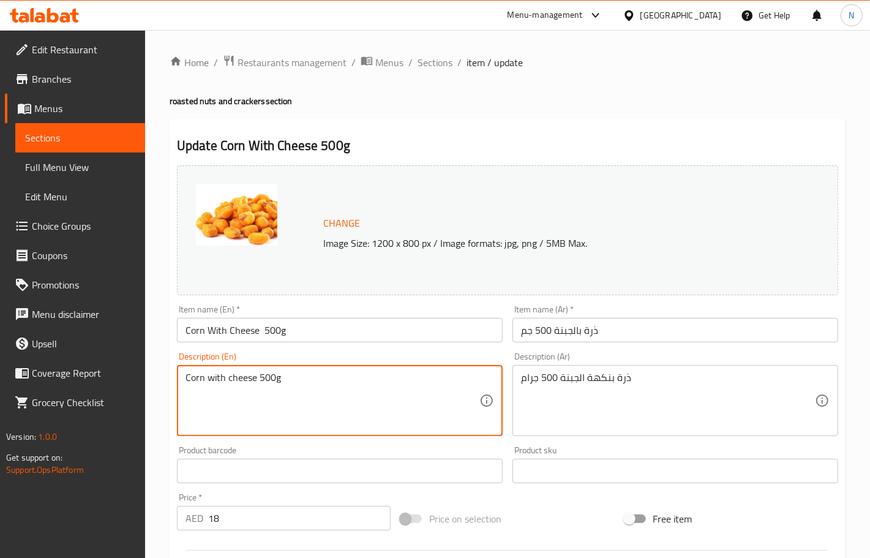
click at [414, 373] on textarea "Corn with cheese 500g" at bounding box center [332, 401] width 294 height 58
click at [580, 369] on div "ذرة بنكهة الجبنة 500 جرام Description (Ar)" at bounding box center [675, 400] width 326 height 71
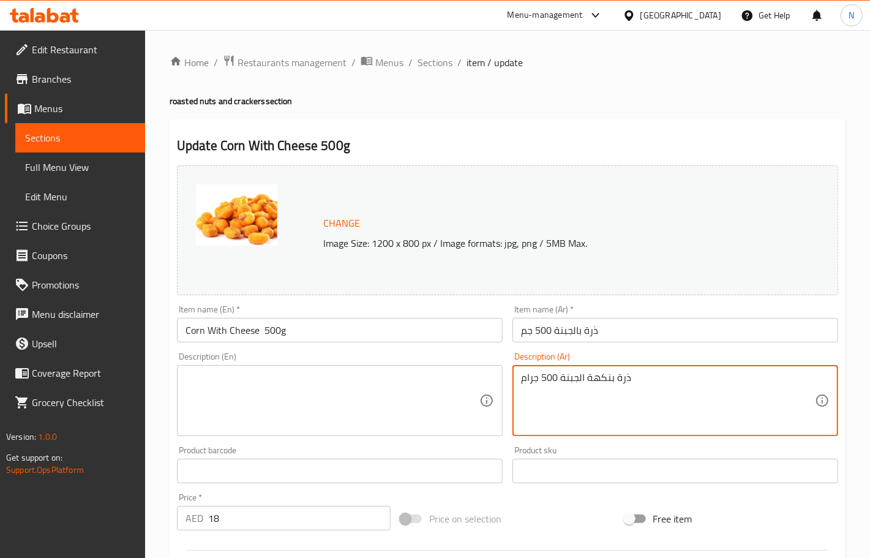
click at [591, 376] on textarea "ذرة بنكهة الجبنة 500 جرام" at bounding box center [668, 401] width 294 height 58
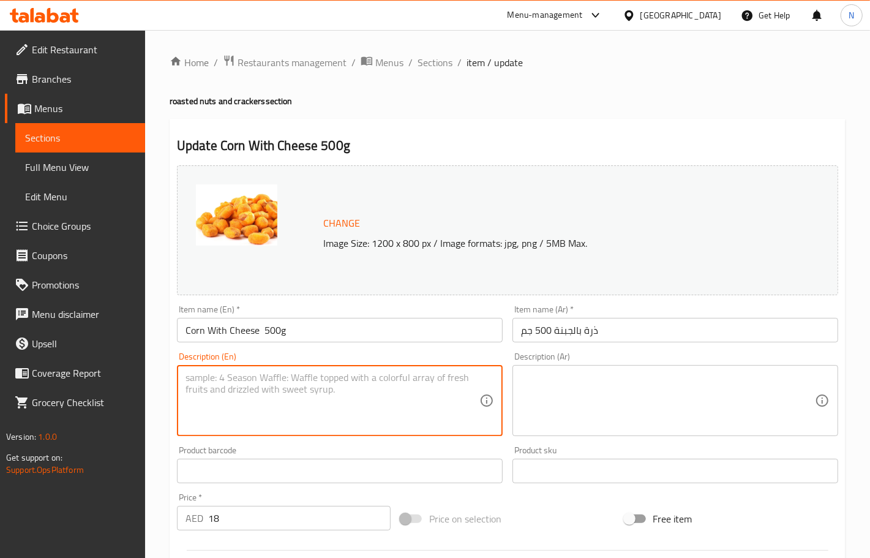
click at [291, 415] on textarea at bounding box center [332, 401] width 294 height 58
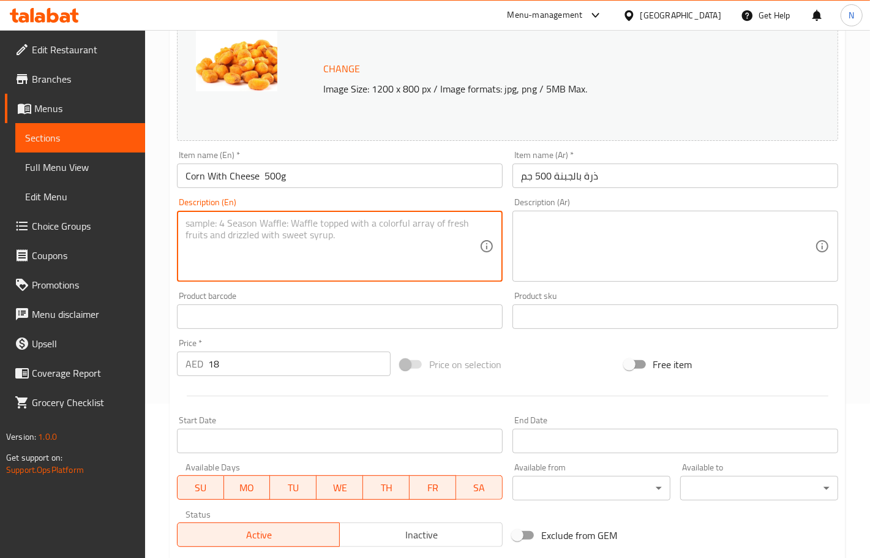
scroll to position [323, 0]
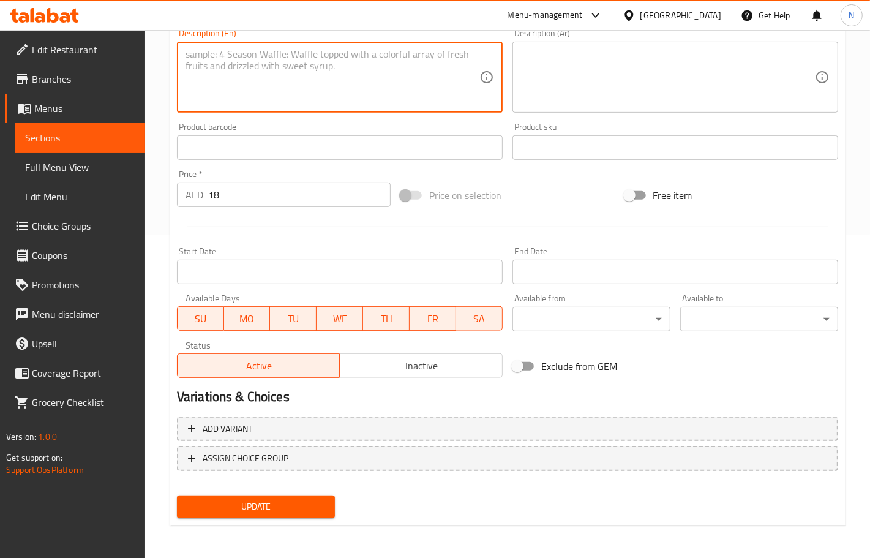
drag, startPoint x: 274, startPoint y: 500, endPoint x: 583, endPoint y: 332, distance: 351.5
click at [274, 495] on button "Update" at bounding box center [256, 506] width 158 height 23
